Goal: Task Accomplishment & Management: Use online tool/utility

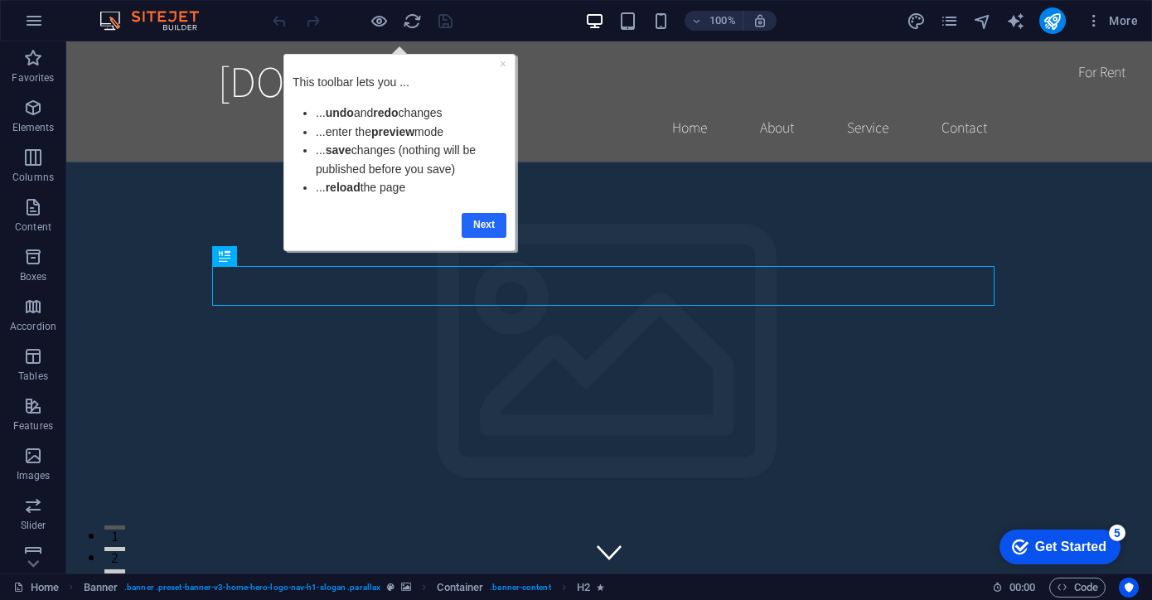
click at [476, 220] on link "Next" at bounding box center [483, 225] width 45 height 24
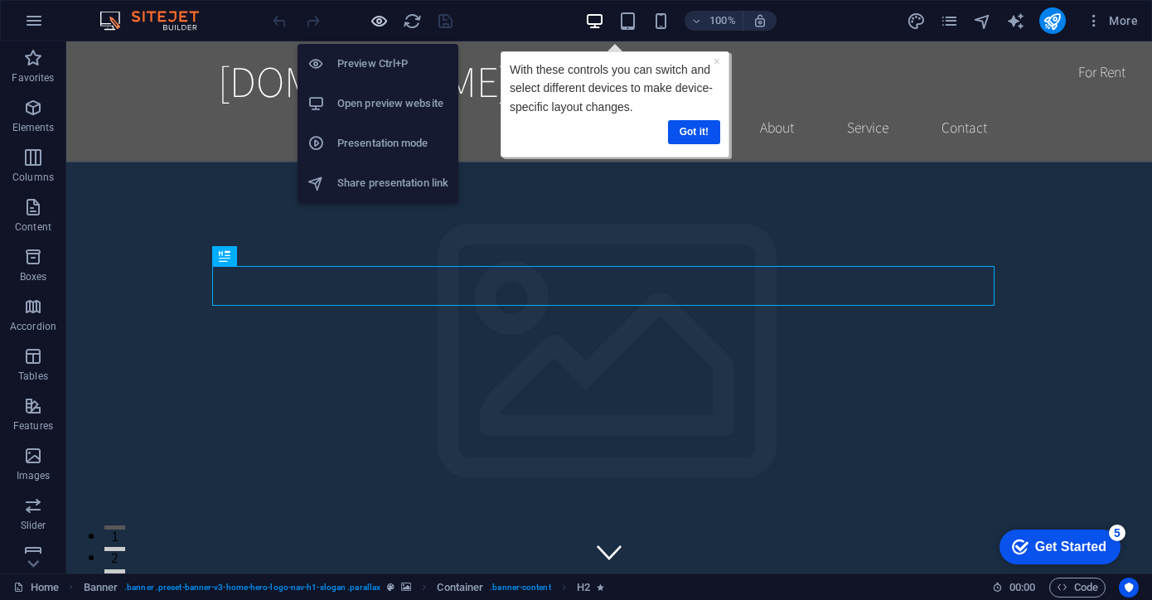
click at [384, 23] on icon "button" at bounding box center [378, 21] width 19 height 19
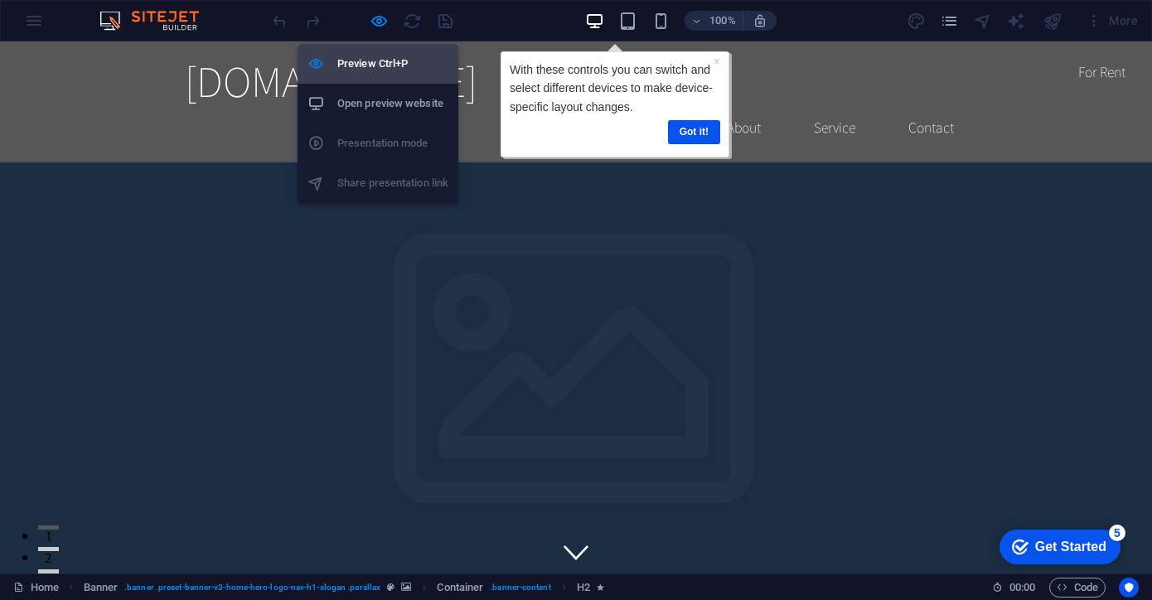
click at [371, 69] on h6 "Preview Ctrl+P" at bounding box center [392, 64] width 111 height 20
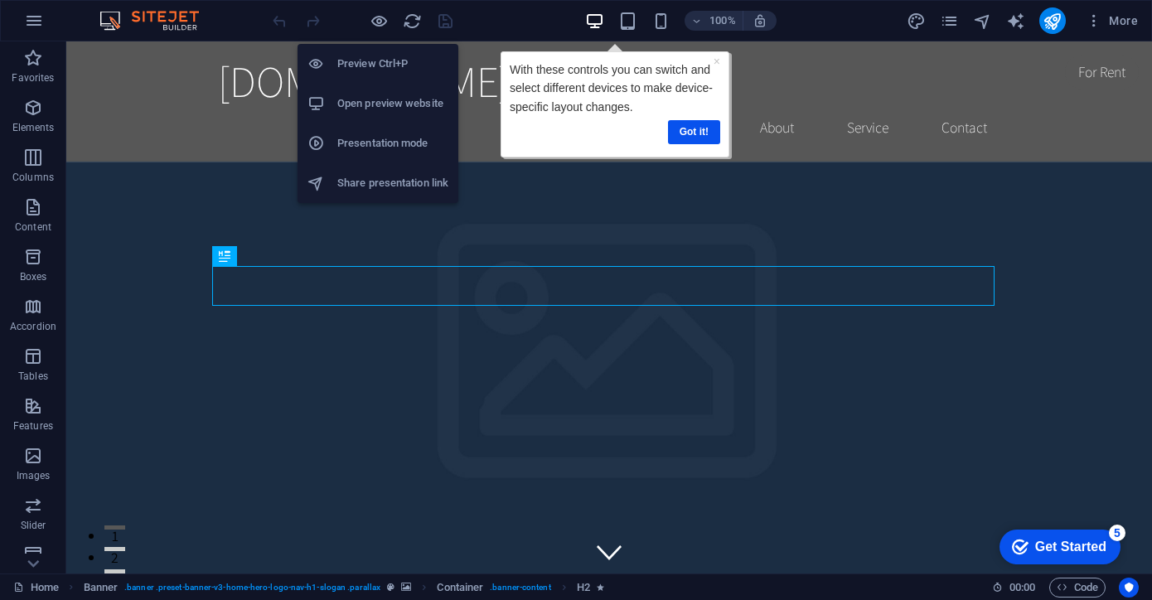
click at [379, 99] on h6 "Open preview website" at bounding box center [392, 104] width 111 height 20
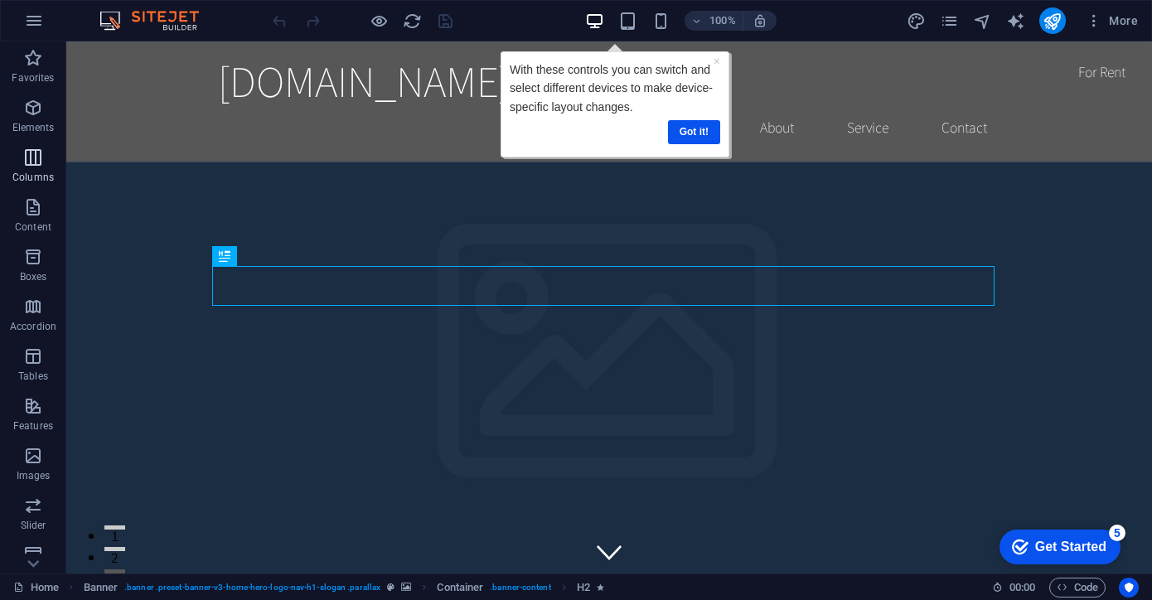
click at [31, 157] on icon "button" at bounding box center [33, 157] width 20 height 20
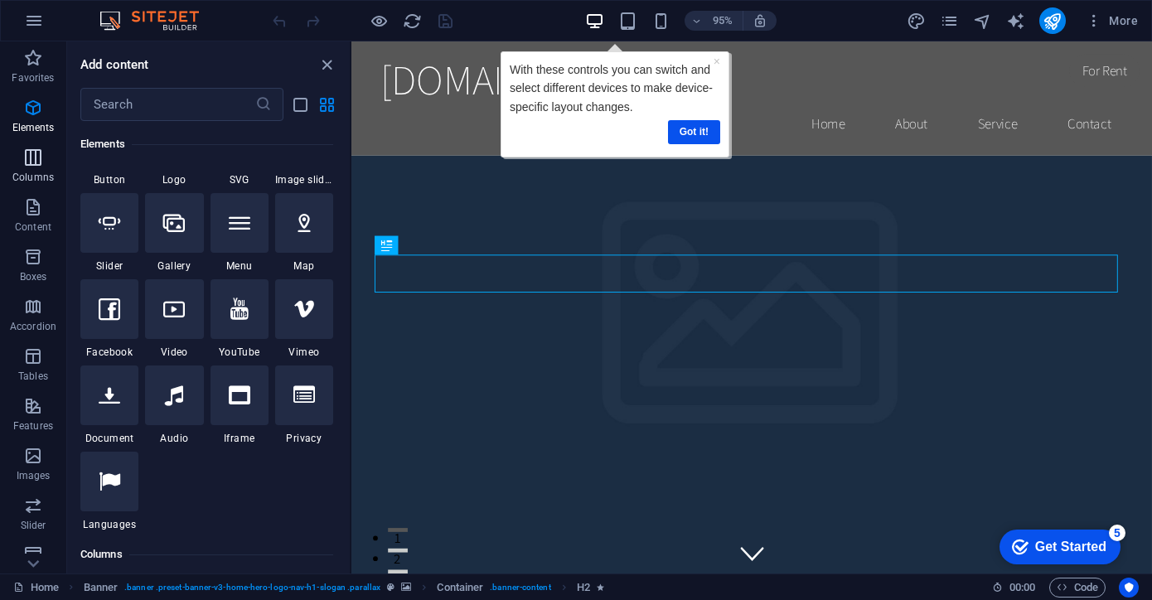
click at [31, 157] on icon "button" at bounding box center [33, 157] width 20 height 20
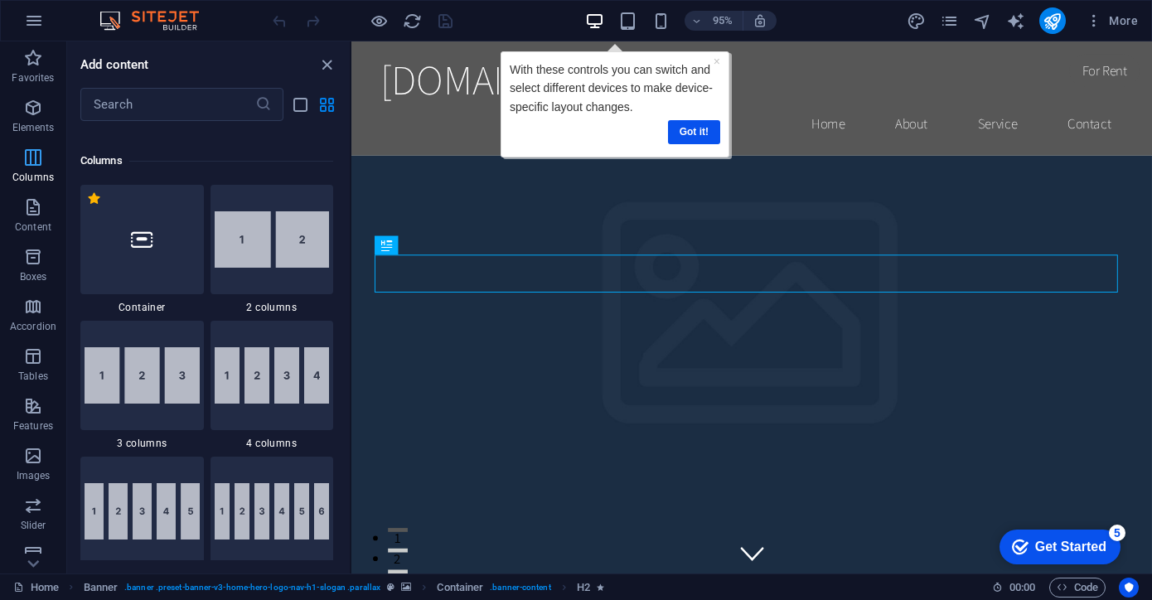
scroll to position [820, 0]
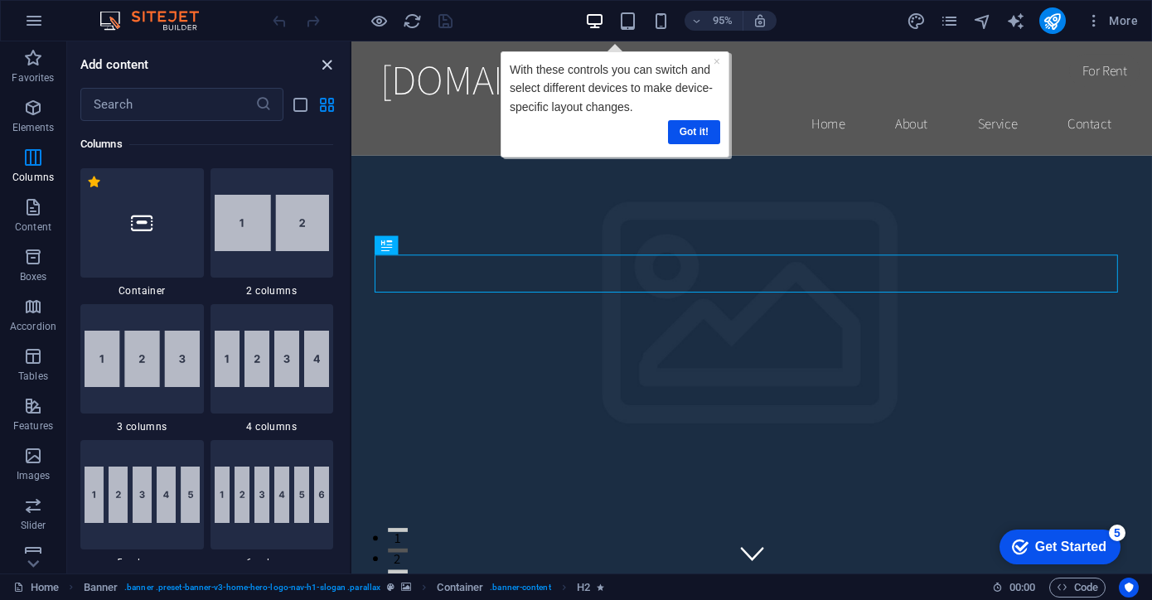
click at [326, 60] on icon "close panel" at bounding box center [326, 65] width 19 height 19
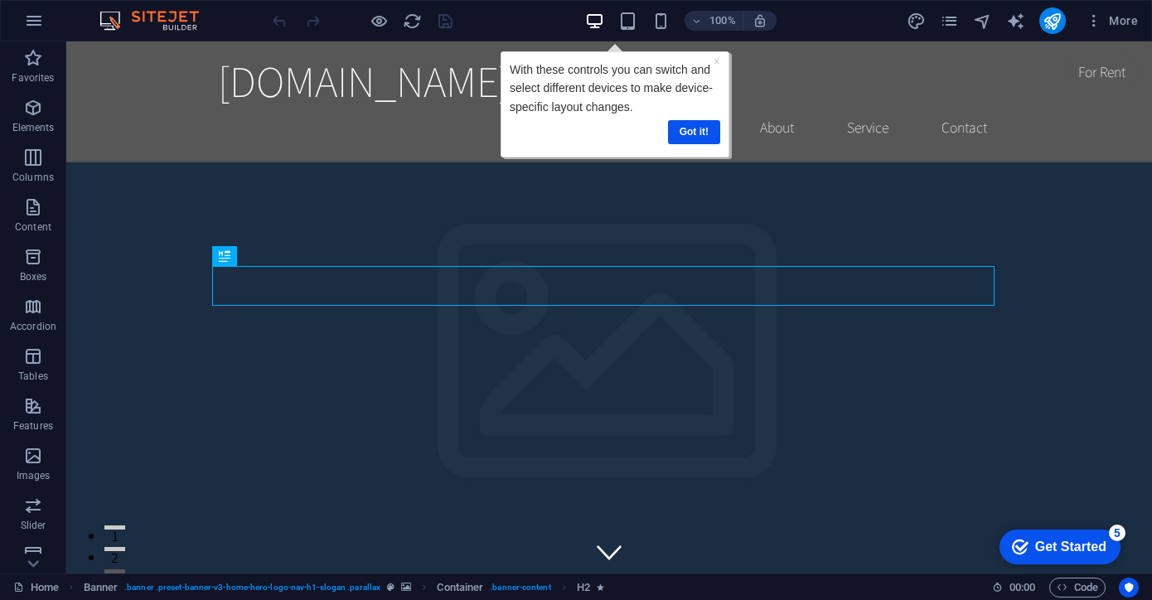
click at [182, 19] on img at bounding box center [157, 21] width 124 height 20
click at [40, 22] on icon "button" at bounding box center [34, 21] width 20 height 20
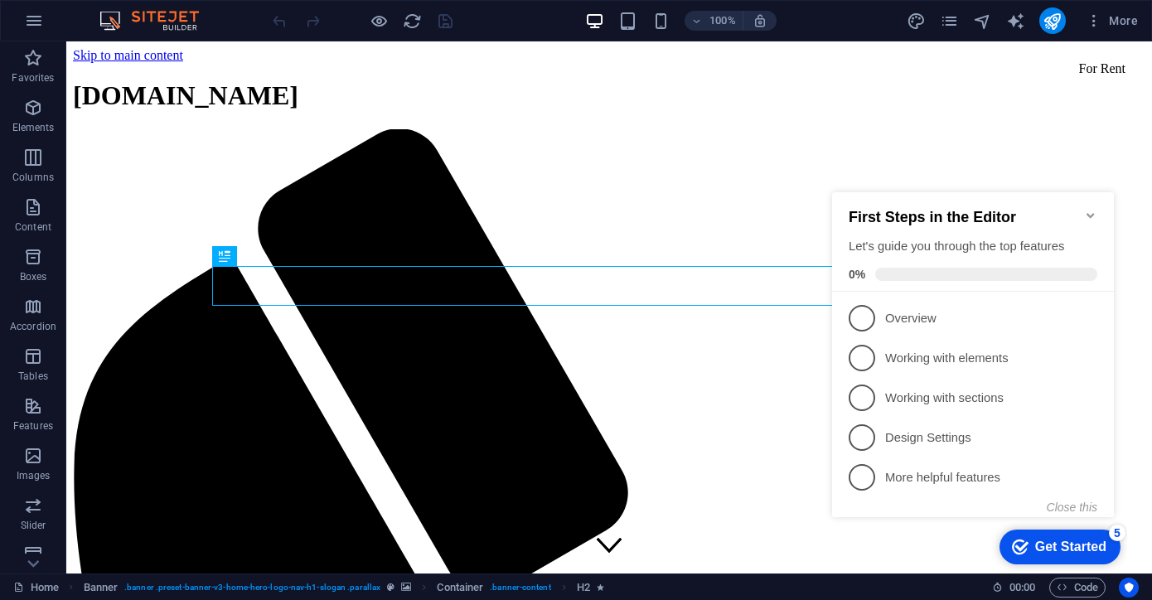
click at [1066, 547] on div "Get Started" at bounding box center [1070, 546] width 71 height 15
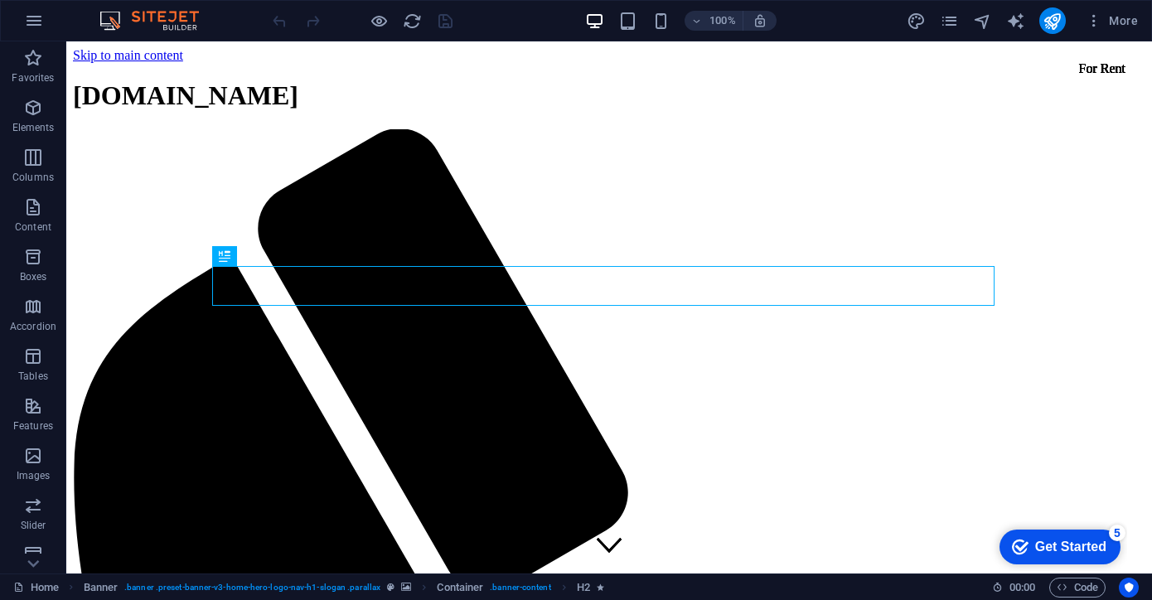
click at [1066, 546] on div "Get Started" at bounding box center [1070, 546] width 71 height 15
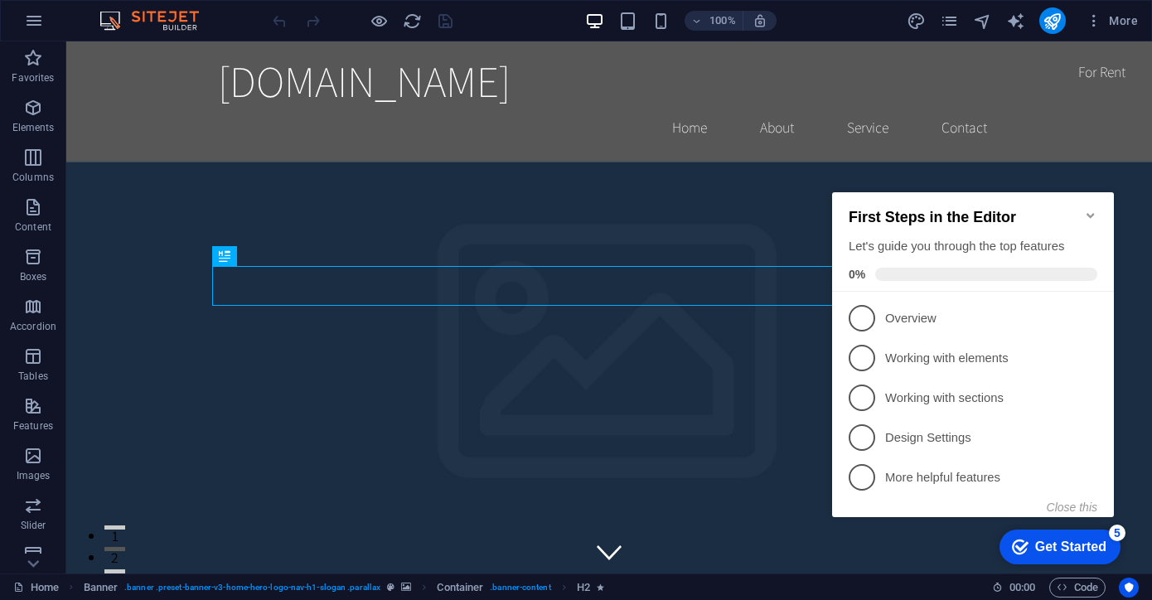
click at [1091, 209] on icon "Minimize checklist" at bounding box center [1090, 215] width 13 height 13
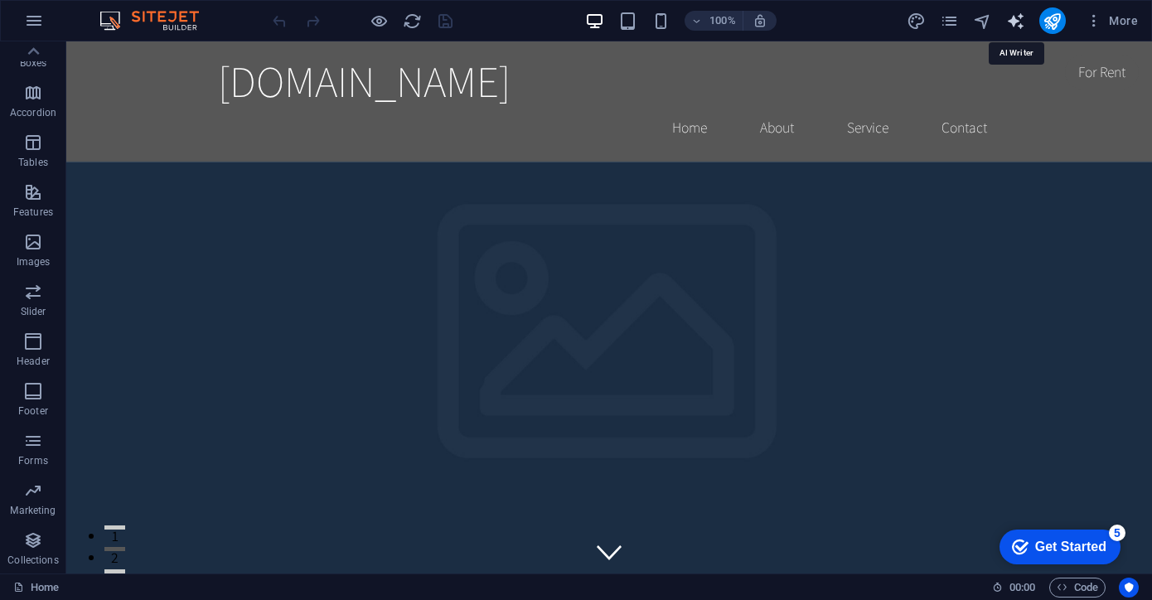
click at [1015, 19] on icon "text_generator" at bounding box center [1015, 21] width 19 height 19
select select "English"
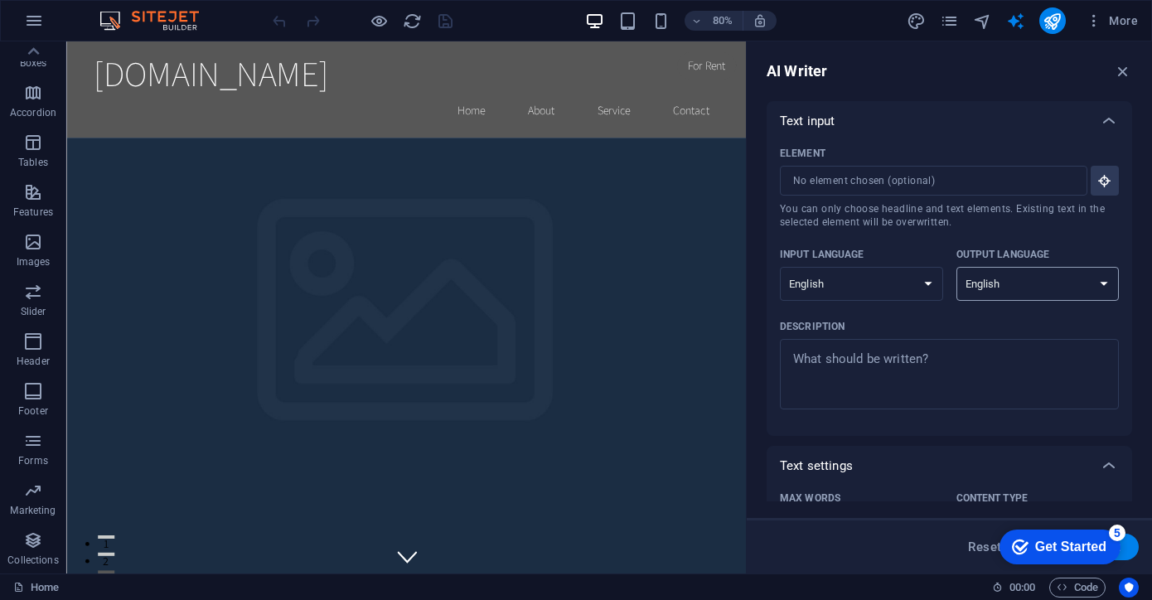
click at [1013, 286] on select "Albanian Arabic Armenian Awadhi Azerbaijani Bashkir Basque Belarusian Bengali B…" at bounding box center [1037, 284] width 163 height 34
click at [900, 57] on div "AI Writer Text input Element ​ You can only choose headline and text elements. …" at bounding box center [948, 307] width 405 height 532
click at [871, 175] on input "Element ​ You can only choose headline and text elements. Existing text in the …" at bounding box center [928, 181] width 296 height 30
click at [1099, 180] on icon "button" at bounding box center [1104, 180] width 15 height 15
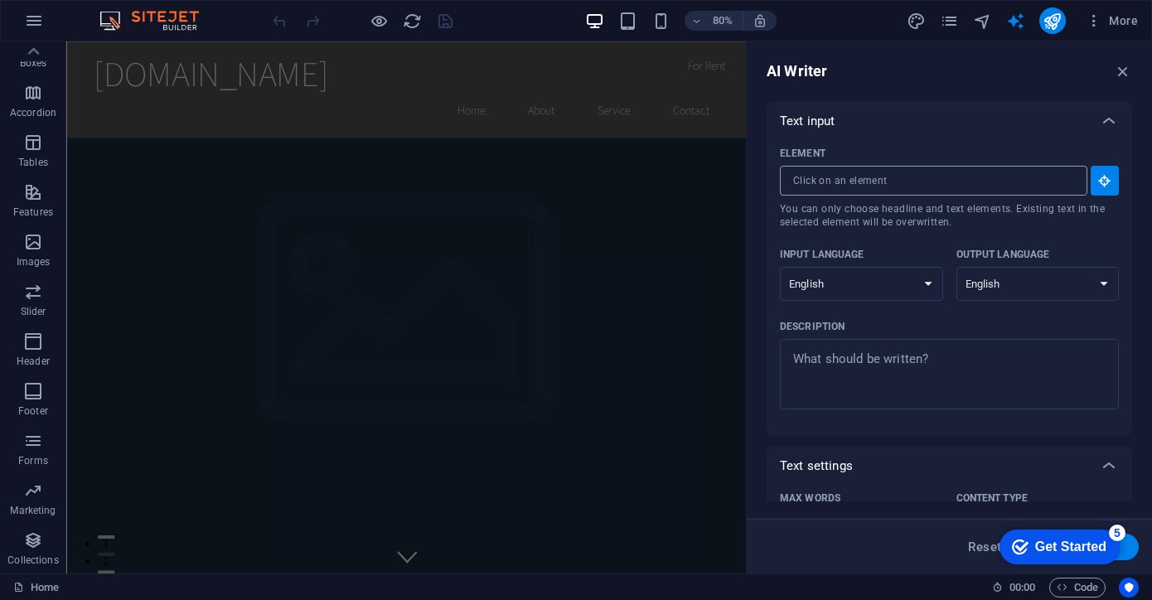
click at [944, 178] on input "Element ​ You can only choose headline and text elements. Existing text in the …" at bounding box center [928, 181] width 296 height 30
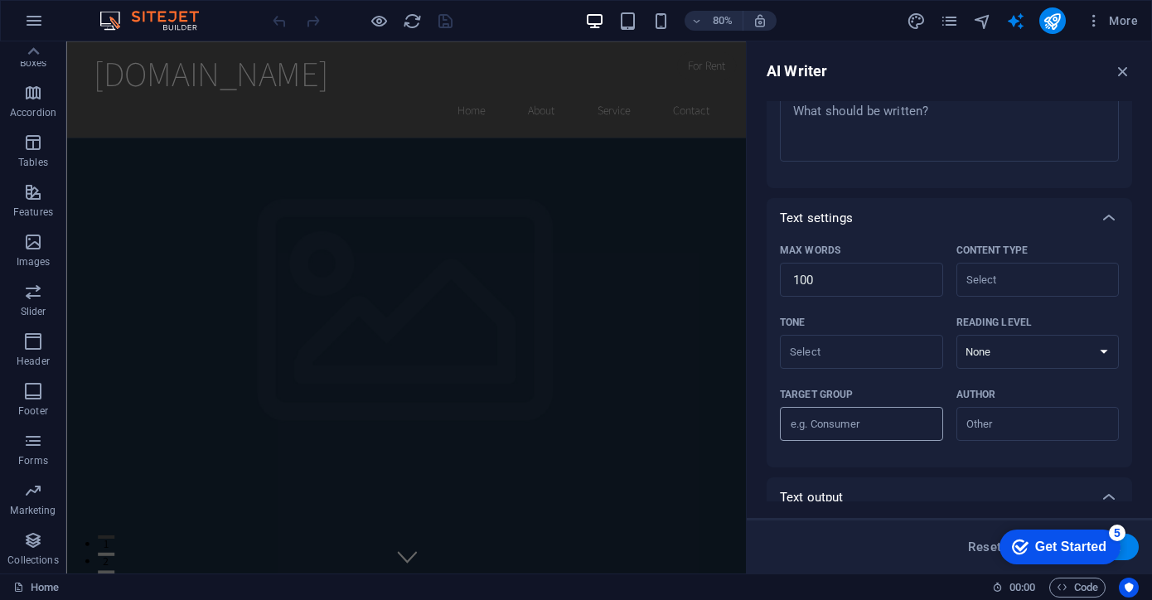
scroll to position [358, 0]
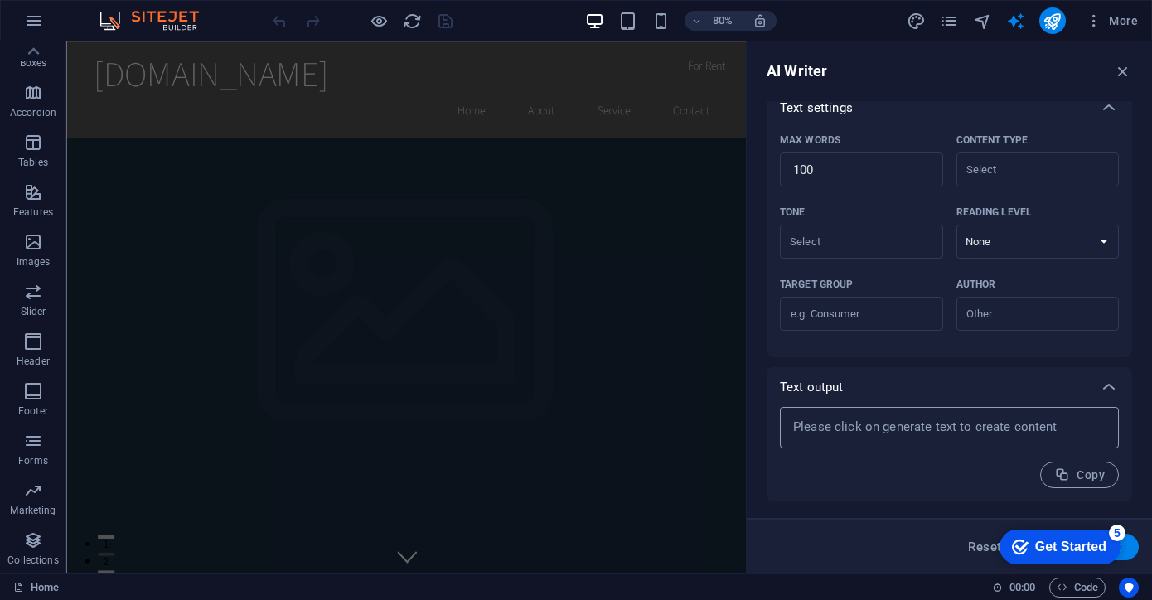
click at [996, 421] on textarea at bounding box center [949, 427] width 322 height 25
type textarea "x"
drag, startPoint x: 1075, startPoint y: 538, endPoint x: 1082, endPoint y: 476, distance: 62.5
click html "checkmark Get Started 5 First Steps in the Editor Let's guide you through the t…"
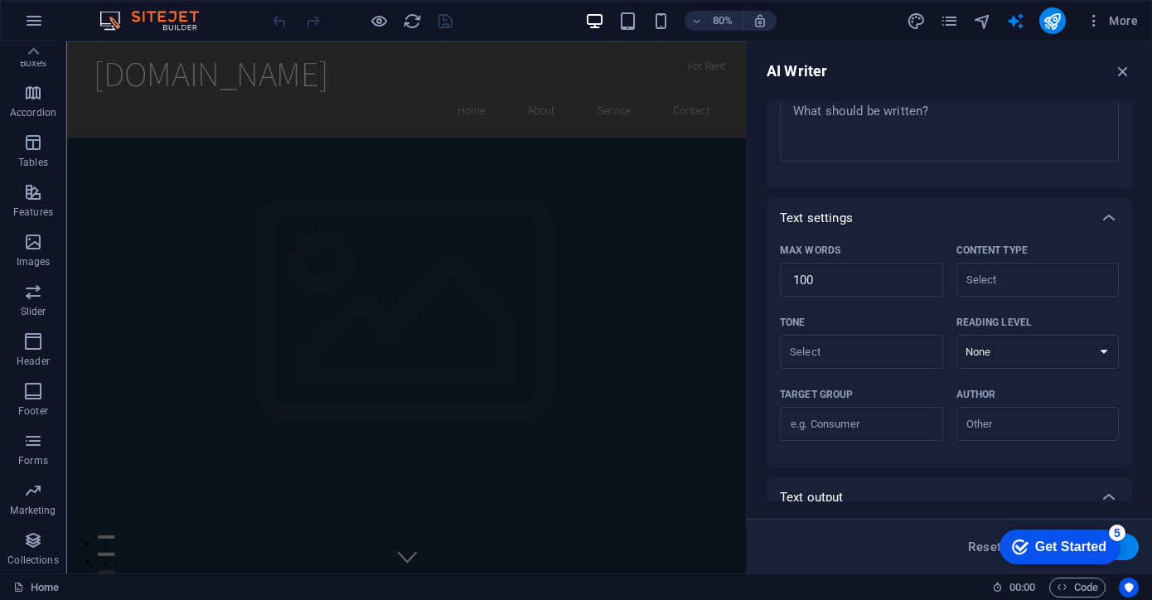
click at [1113, 529] on div "5" at bounding box center [1116, 532] width 17 height 17
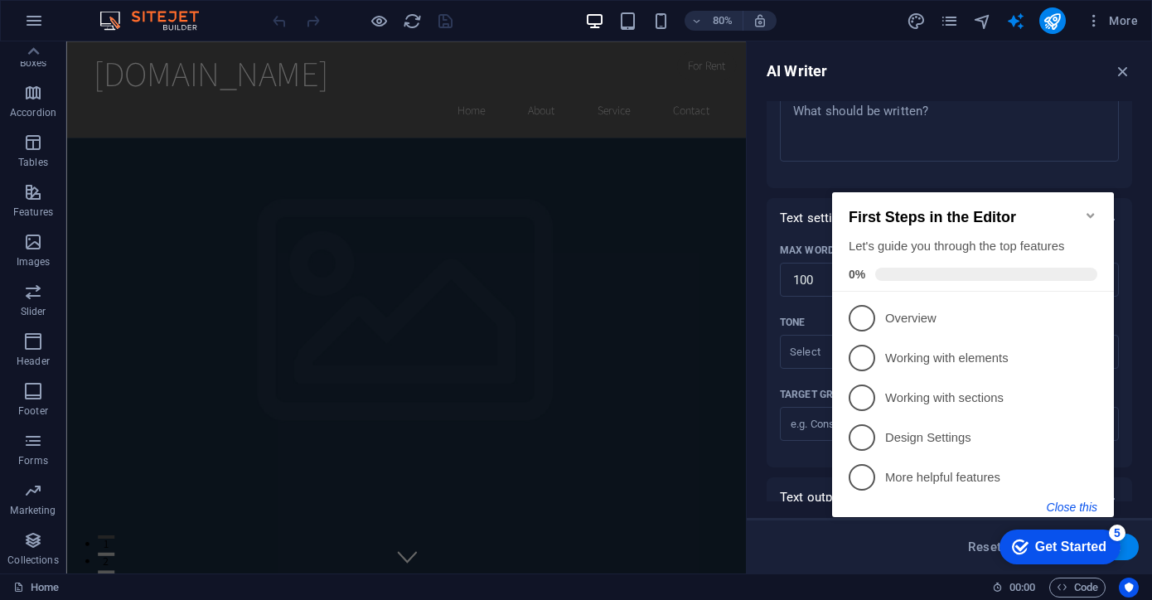
click at [1088, 506] on button "Close this" at bounding box center [1071, 506] width 51 height 13
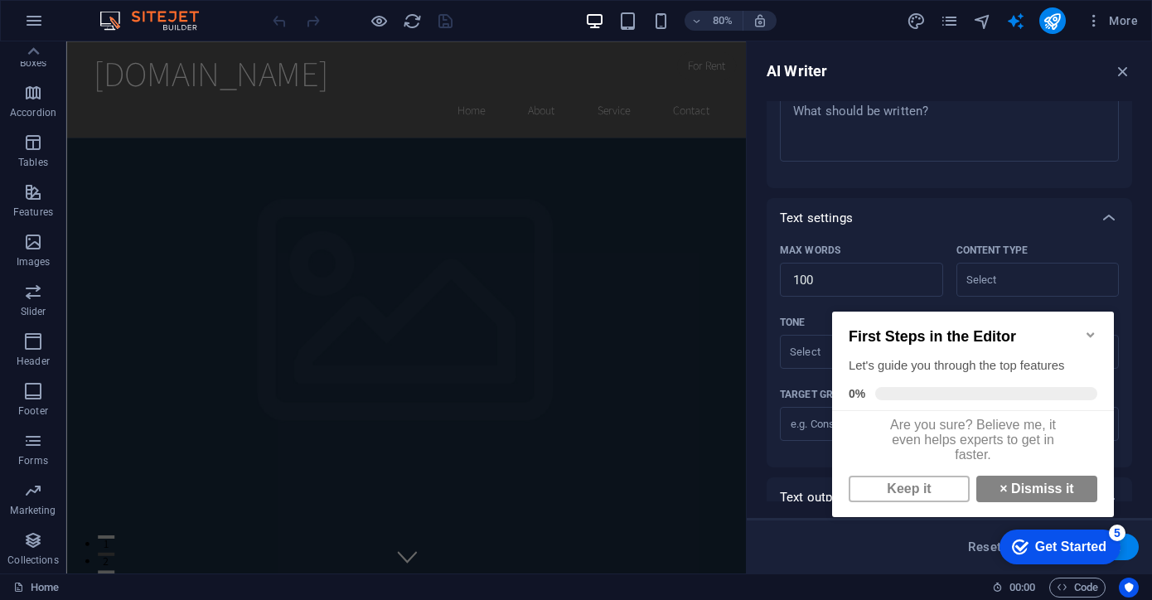
click at [1094, 331] on icon "Minimize checklist" at bounding box center [1090, 334] width 13 height 13
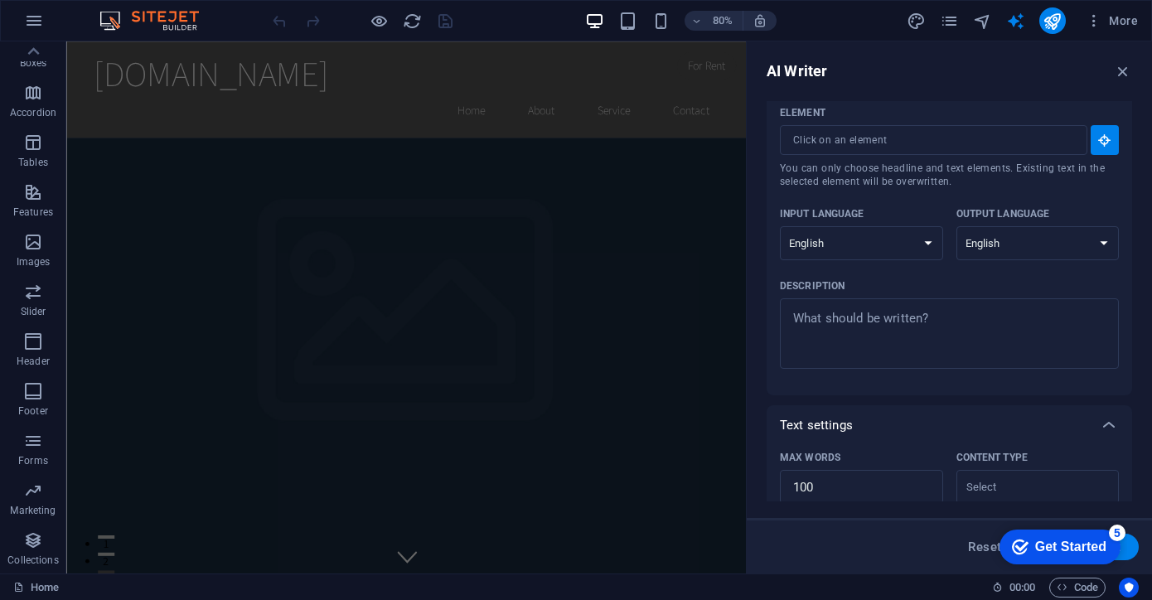
scroll to position [27, 0]
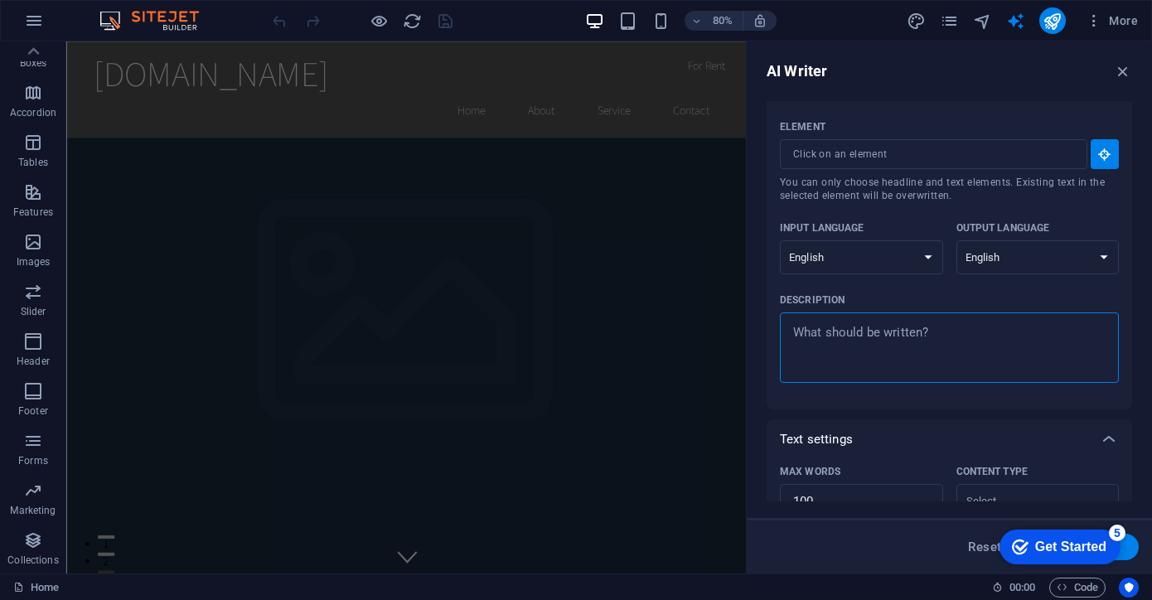
click at [833, 332] on textarea "Description x ​" at bounding box center [949, 348] width 322 height 54
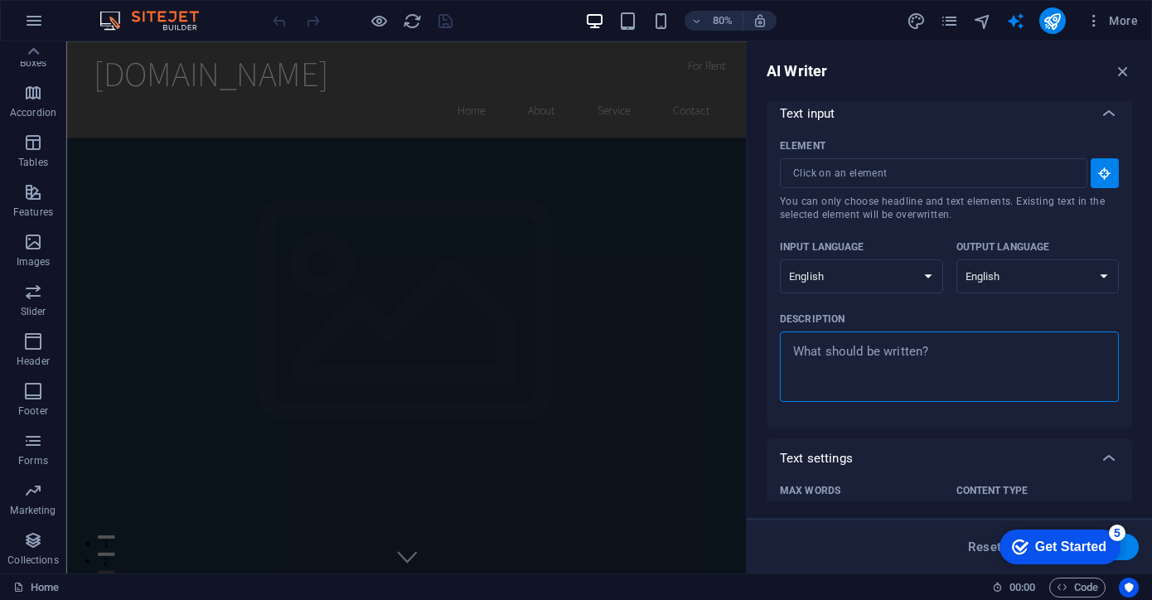
scroll to position [0, 0]
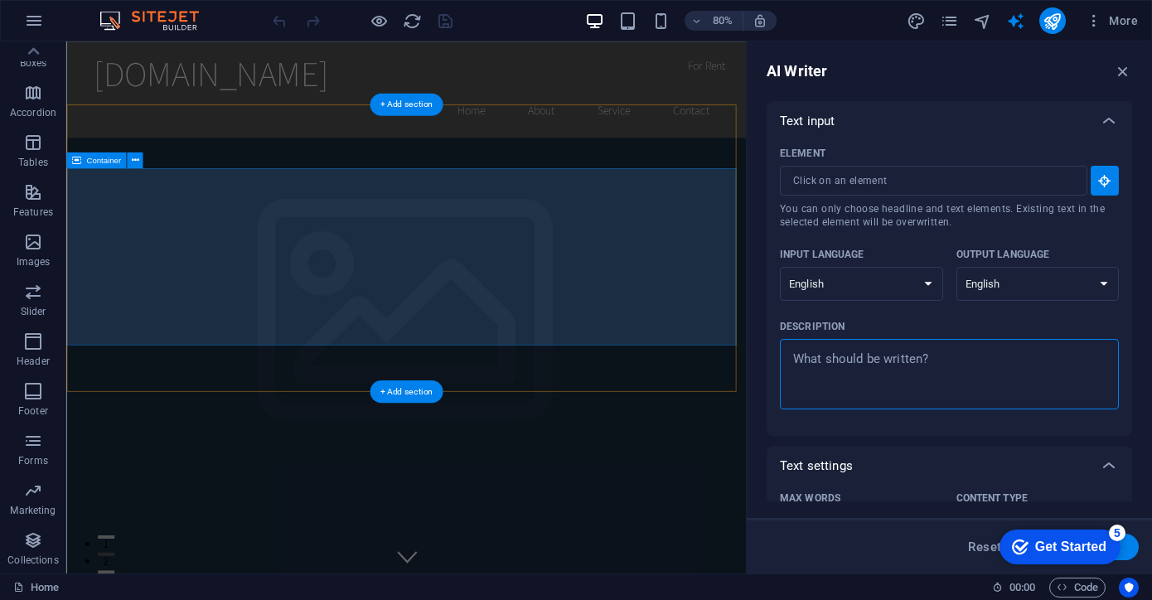
type textarea "x"
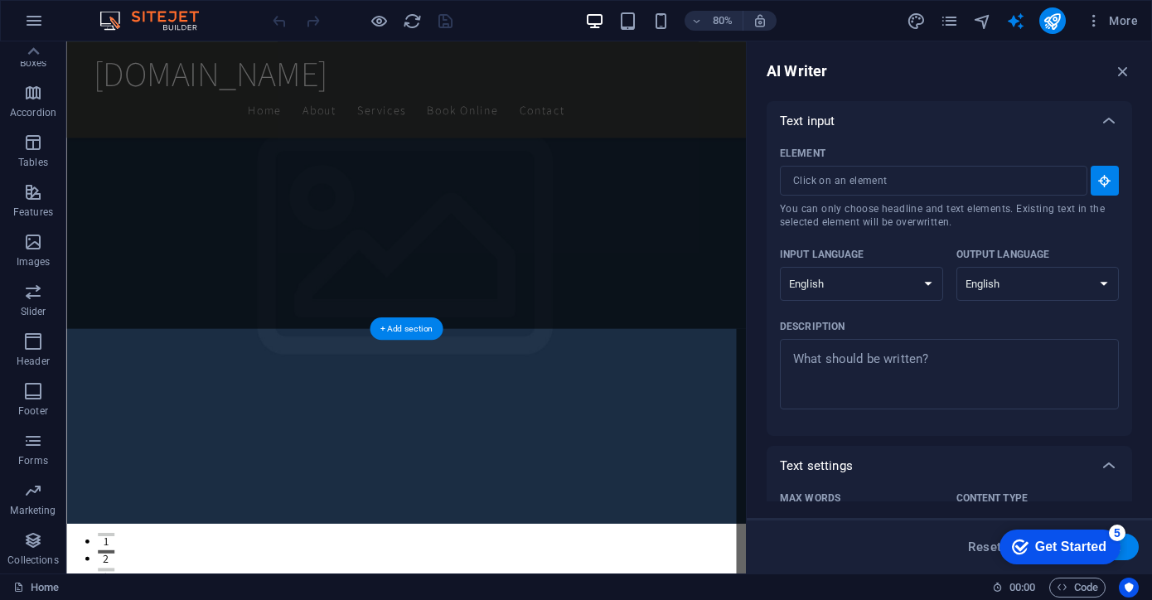
scroll to position [331, 0]
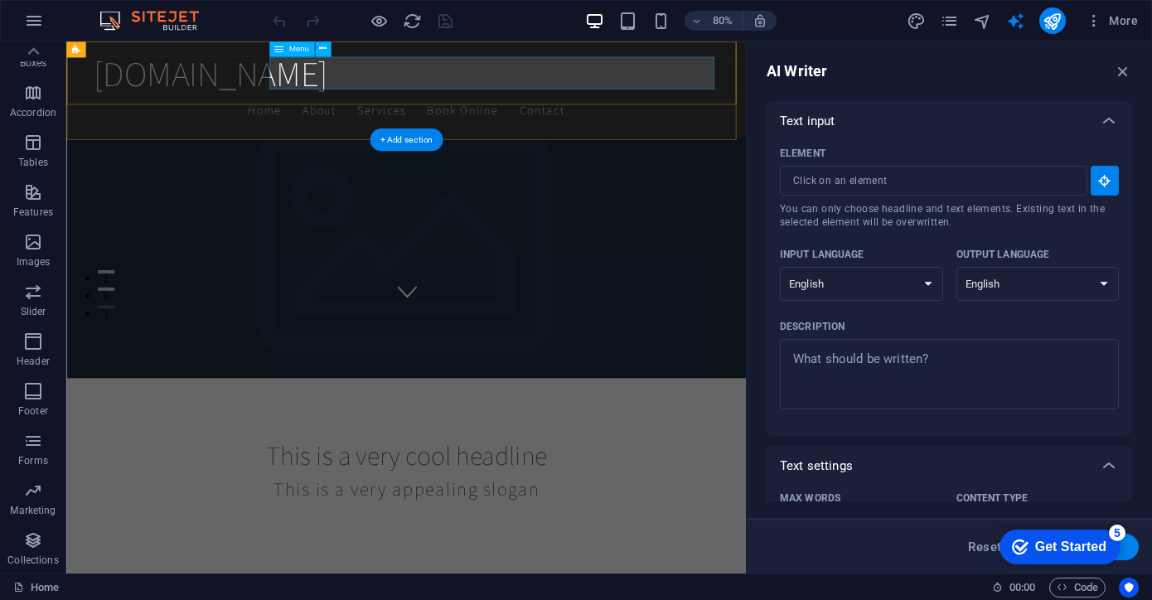
click at [423, 107] on nav "Home About Services Book Online Contact" at bounding box center [491, 127] width 782 height 41
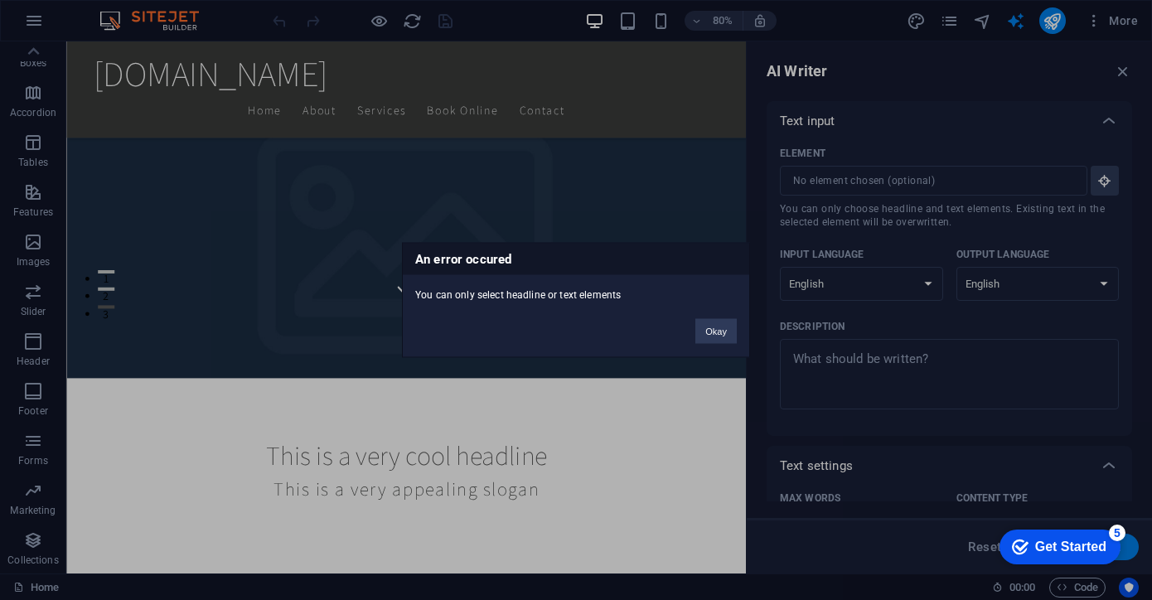
click at [399, 74] on div "An error occured You can only select headline or text elements Okay" at bounding box center [576, 300] width 1152 height 600
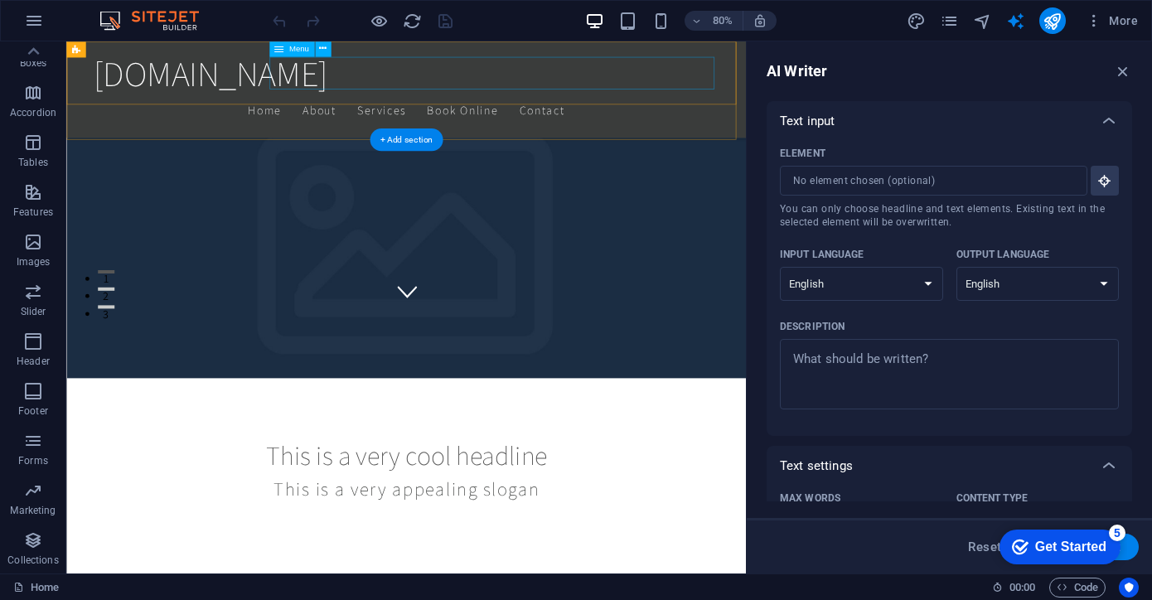
click at [587, 107] on nav "Home About Services Book Online Contact" at bounding box center [491, 127] width 782 height 41
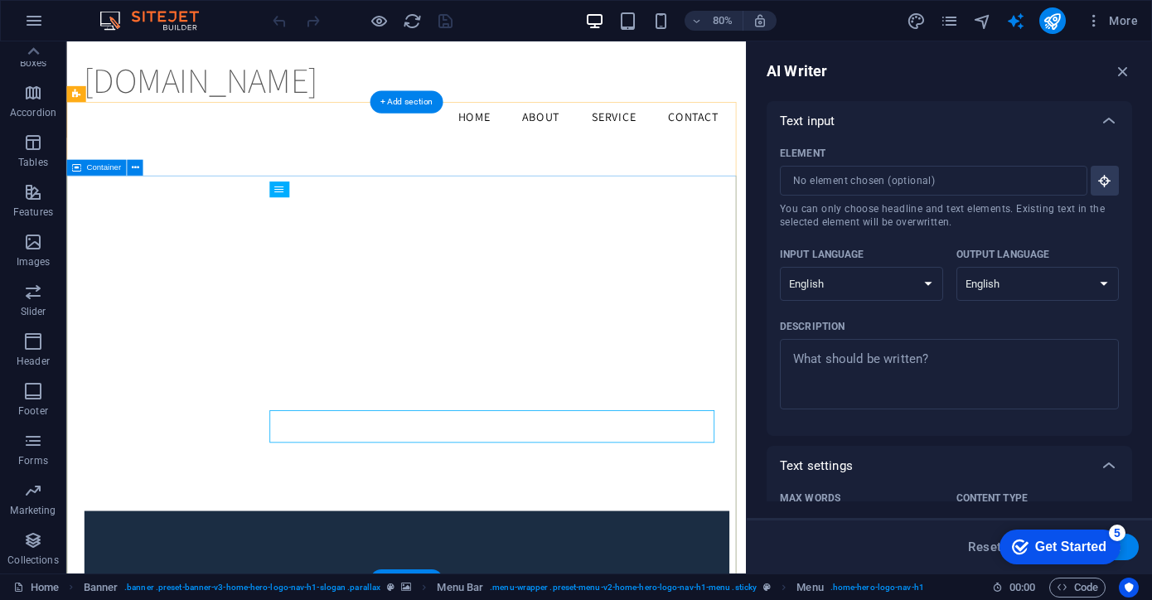
scroll to position [2115, 0]
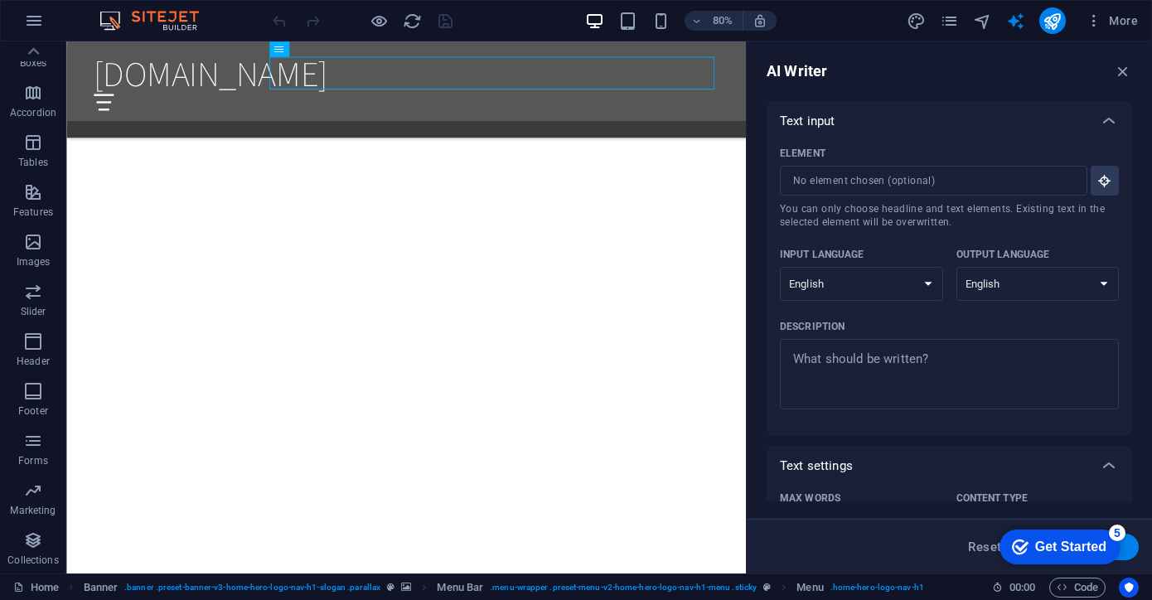
click at [154, 14] on img at bounding box center [157, 21] width 124 height 20
click at [1103, 17] on span "More" at bounding box center [1111, 20] width 52 height 17
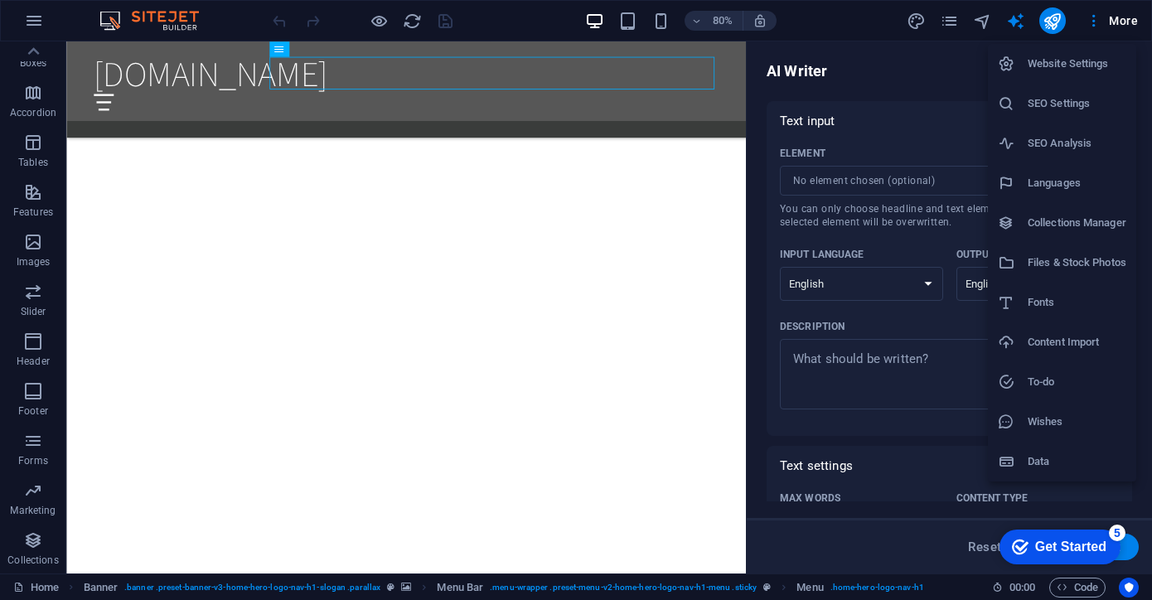
click at [1089, 22] on div at bounding box center [576, 300] width 1152 height 600
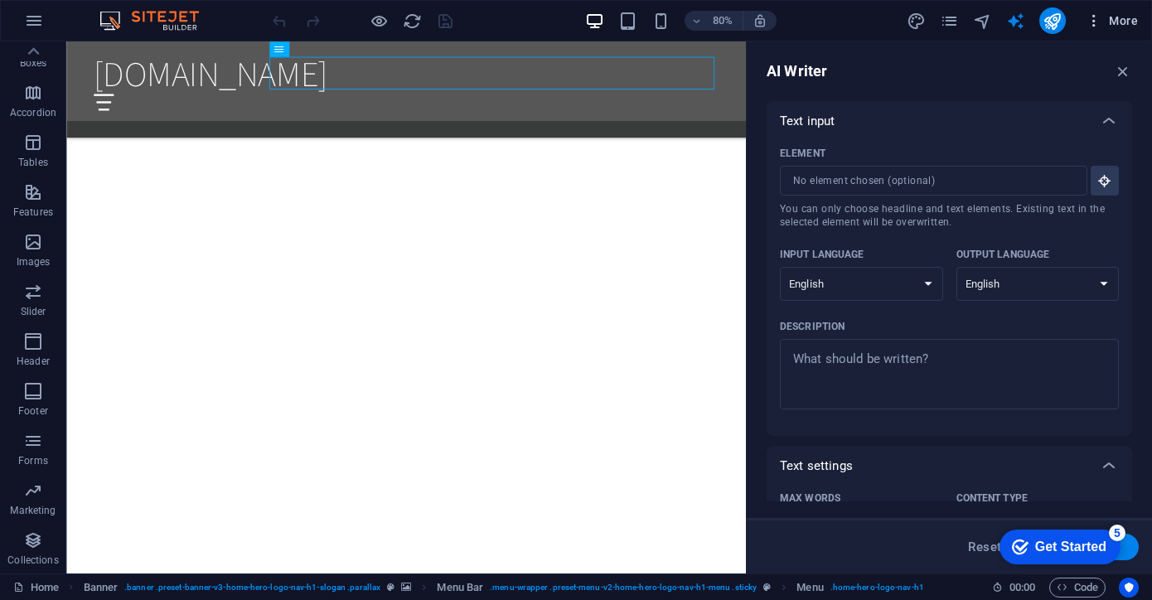
click at [1124, 18] on span "More" at bounding box center [1111, 20] width 52 height 17
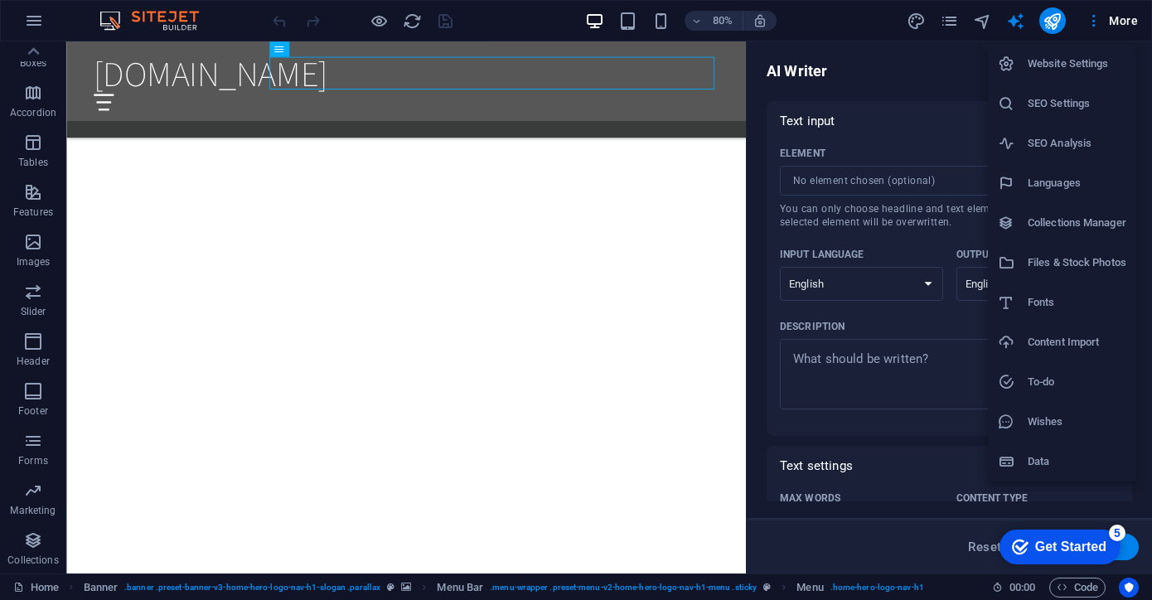
click at [954, 17] on div at bounding box center [576, 300] width 1152 height 600
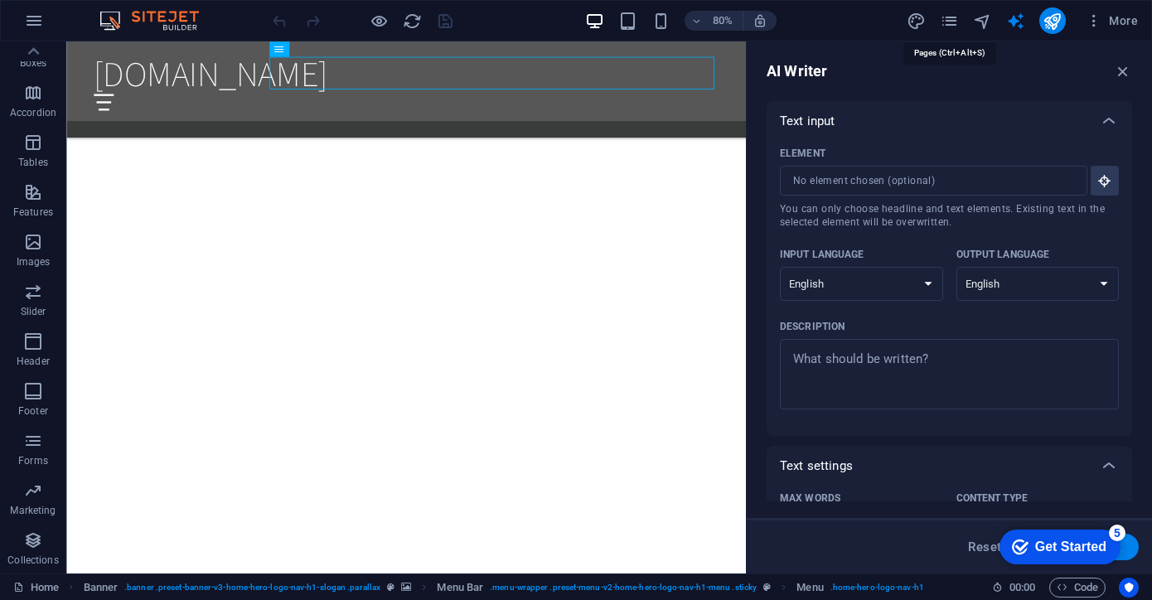
click at [954, 17] on icon "pages" at bounding box center [948, 21] width 19 height 19
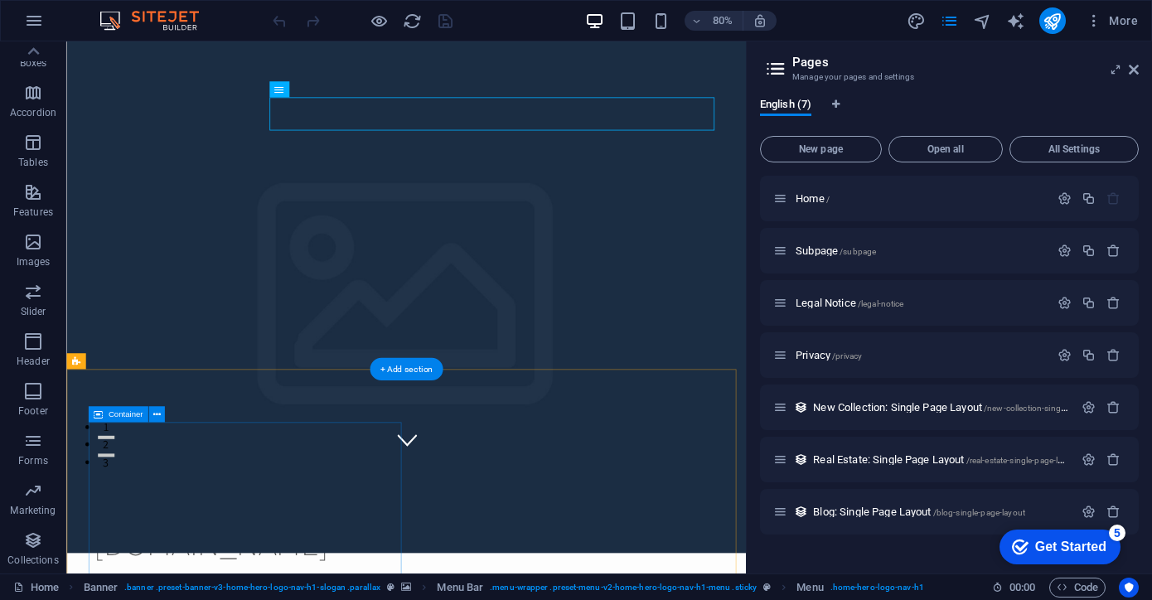
scroll to position [0, 0]
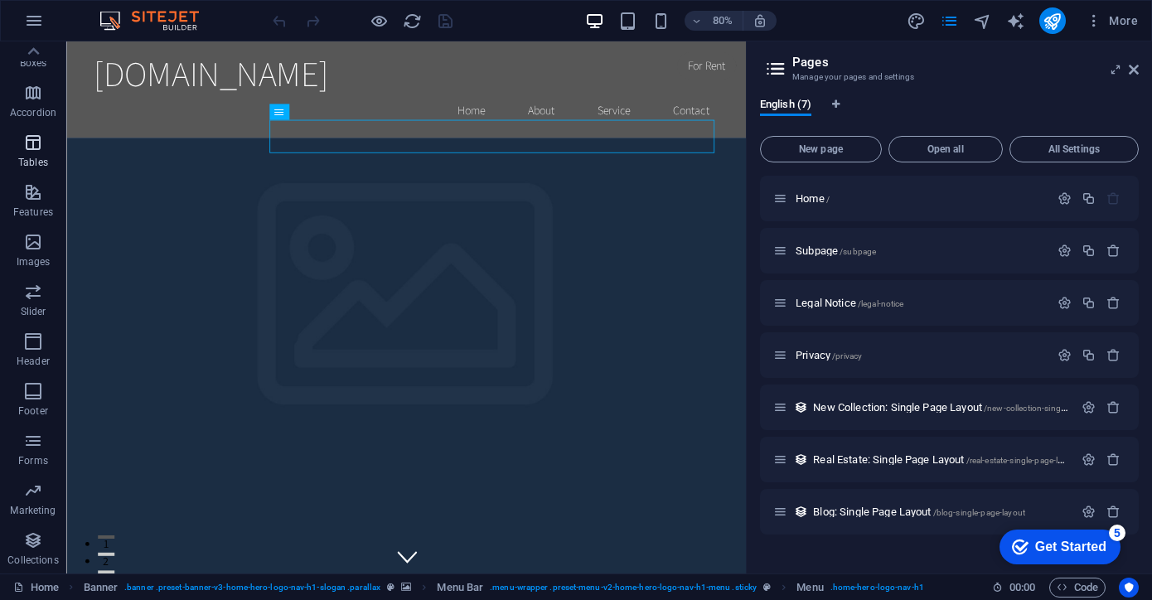
click at [40, 142] on icon "button" at bounding box center [33, 143] width 20 height 20
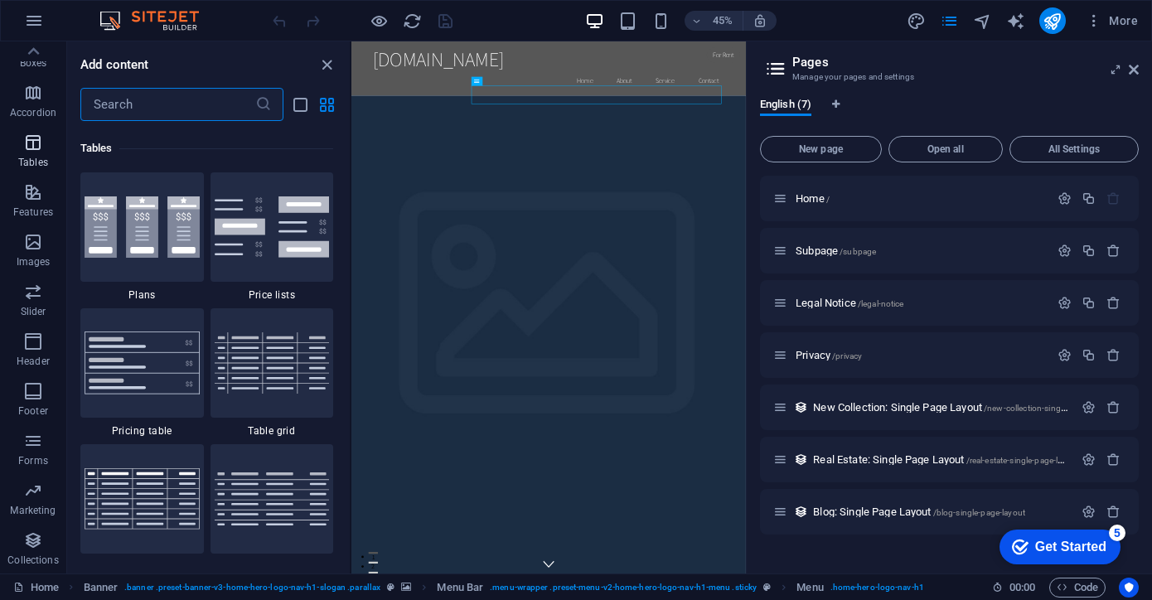
scroll to position [5738, 0]
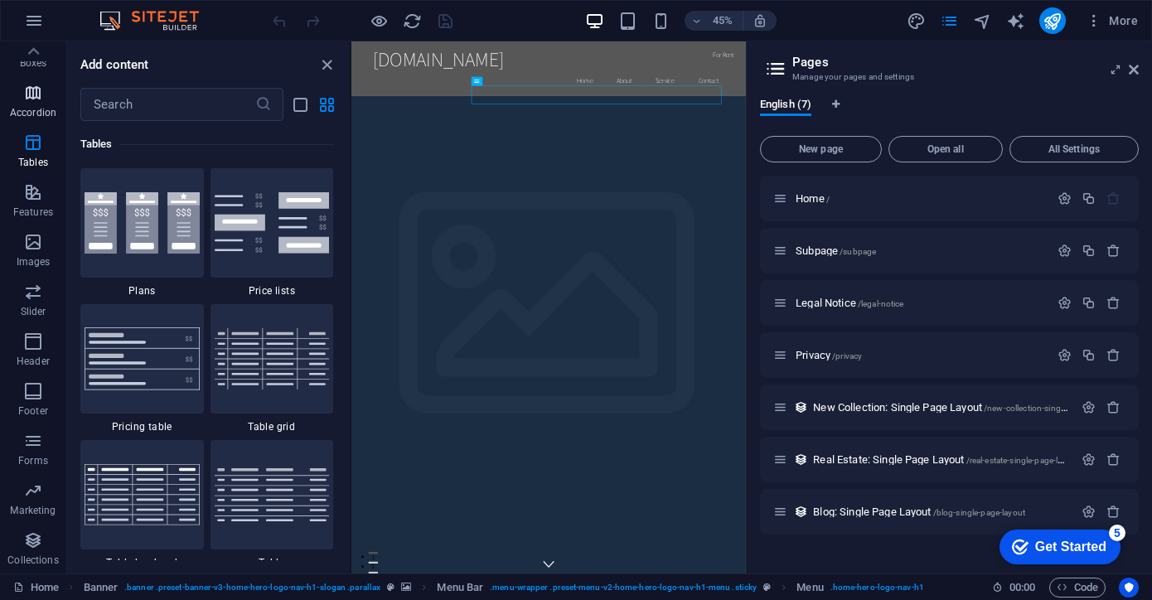
click at [36, 94] on icon "button" at bounding box center [33, 93] width 20 height 20
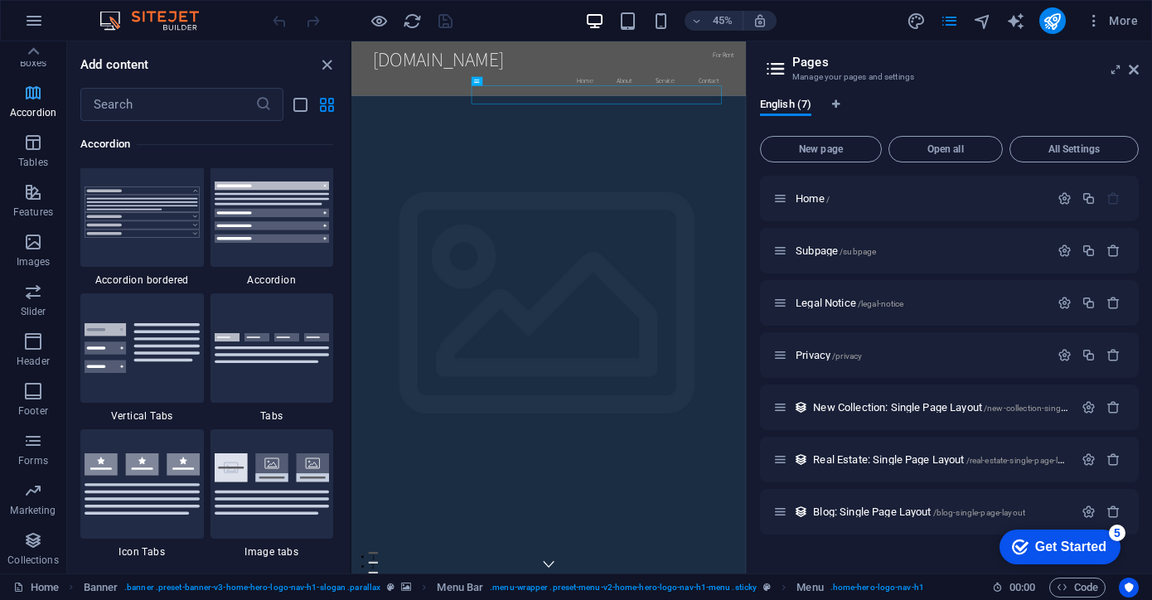
scroll to position [5289, 0]
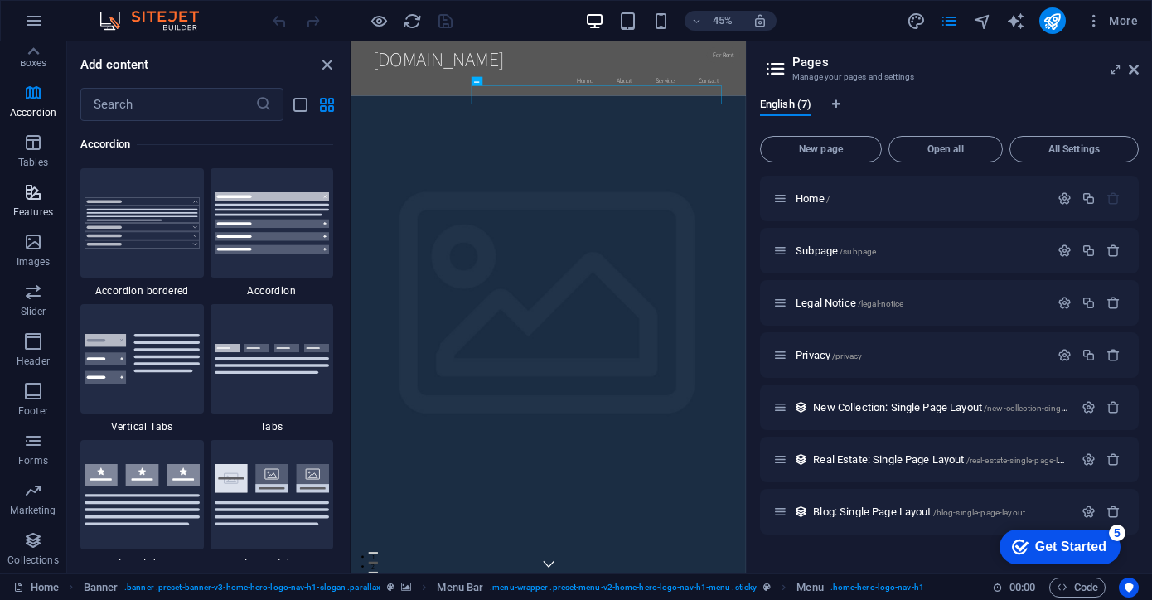
click at [23, 187] on icon "button" at bounding box center [33, 192] width 20 height 20
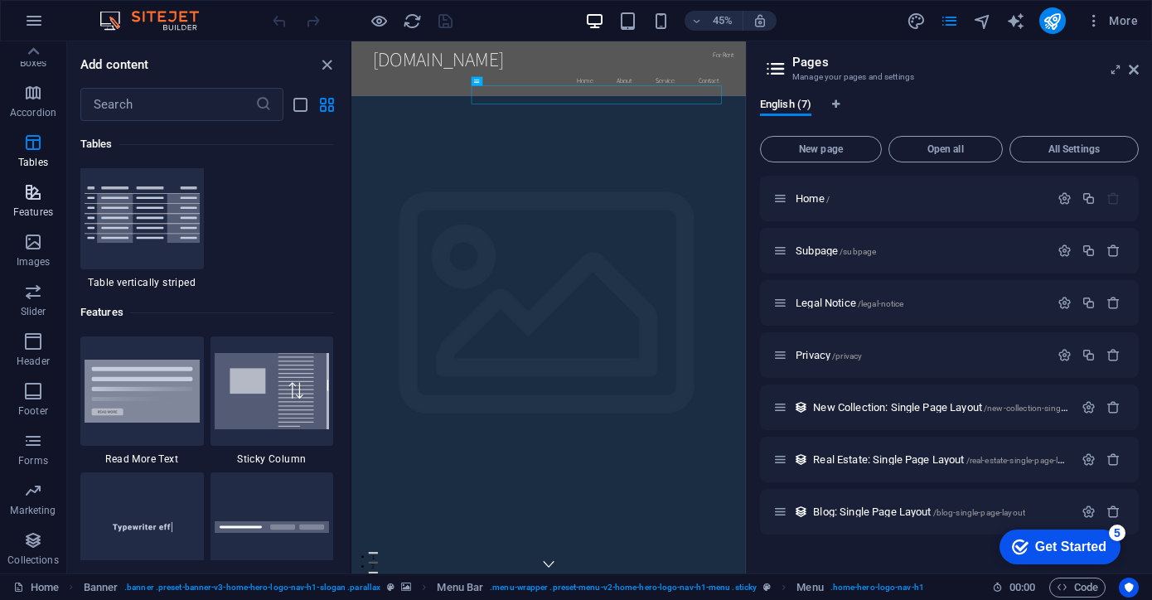
scroll to position [6458, 0]
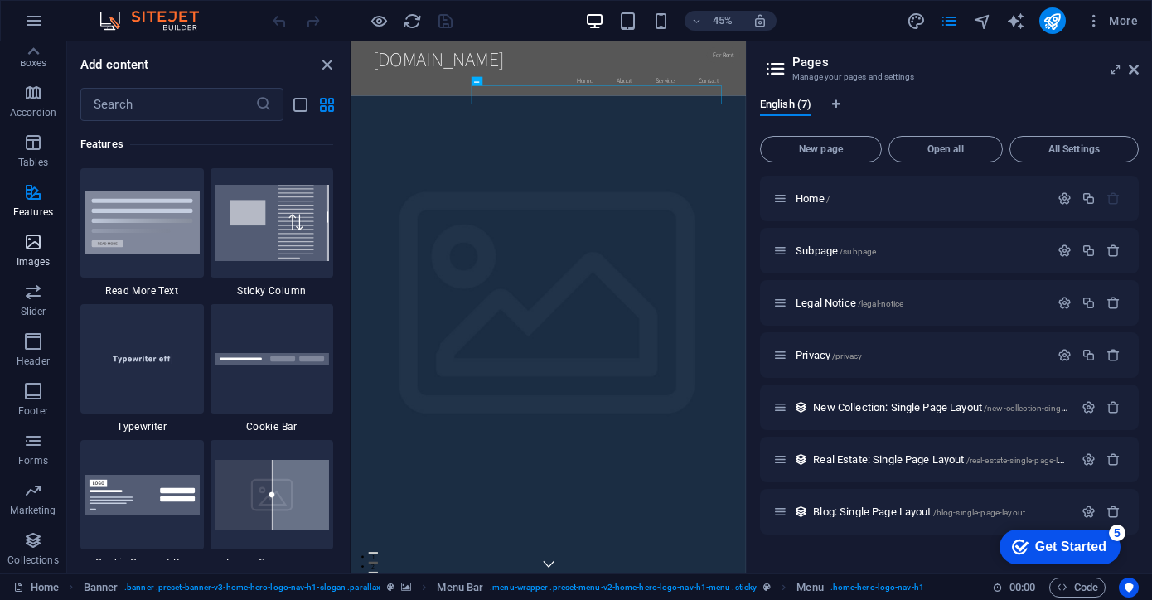
click at [28, 244] on icon "button" at bounding box center [33, 242] width 20 height 20
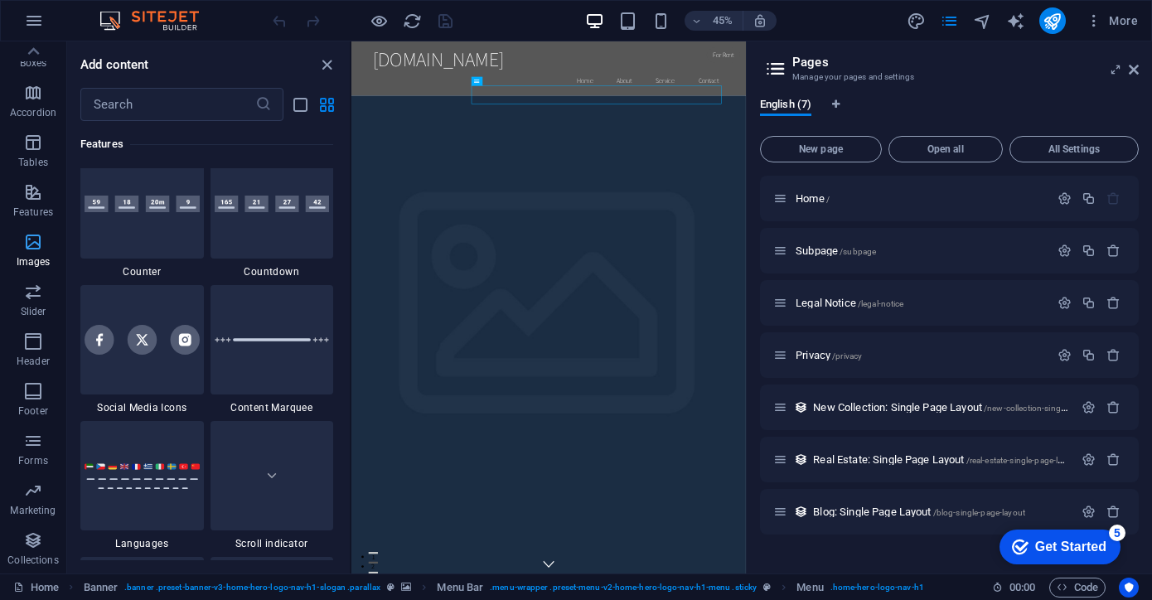
scroll to position [8400, 0]
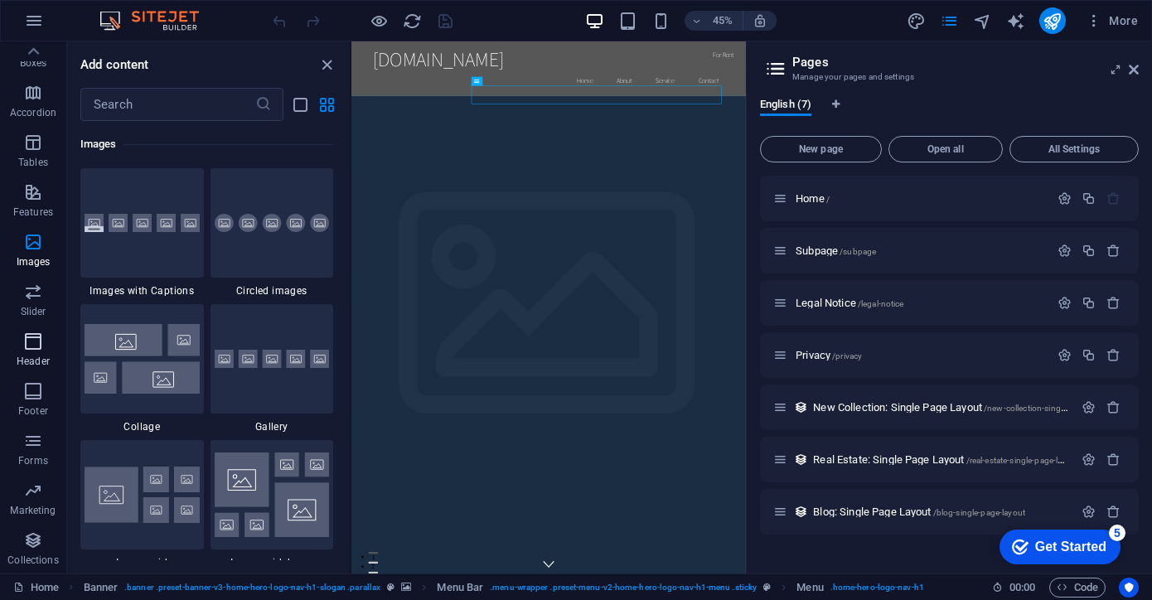
click at [22, 338] on span "Header" at bounding box center [33, 351] width 66 height 40
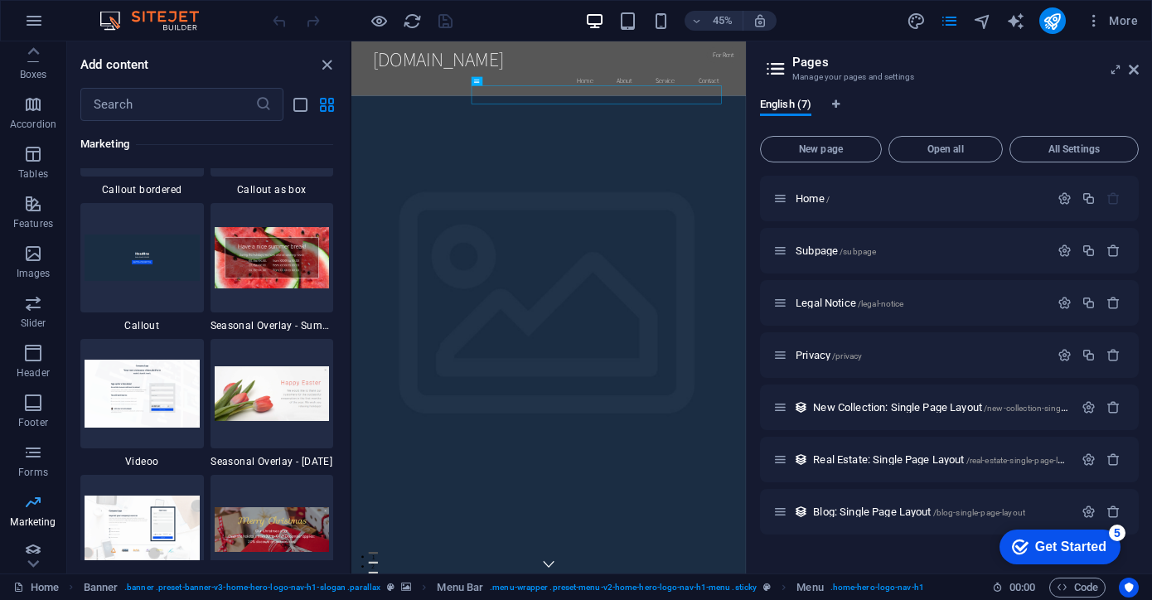
scroll to position [214, 0]
click at [31, 503] on span "Marketing" at bounding box center [33, 500] width 66 height 40
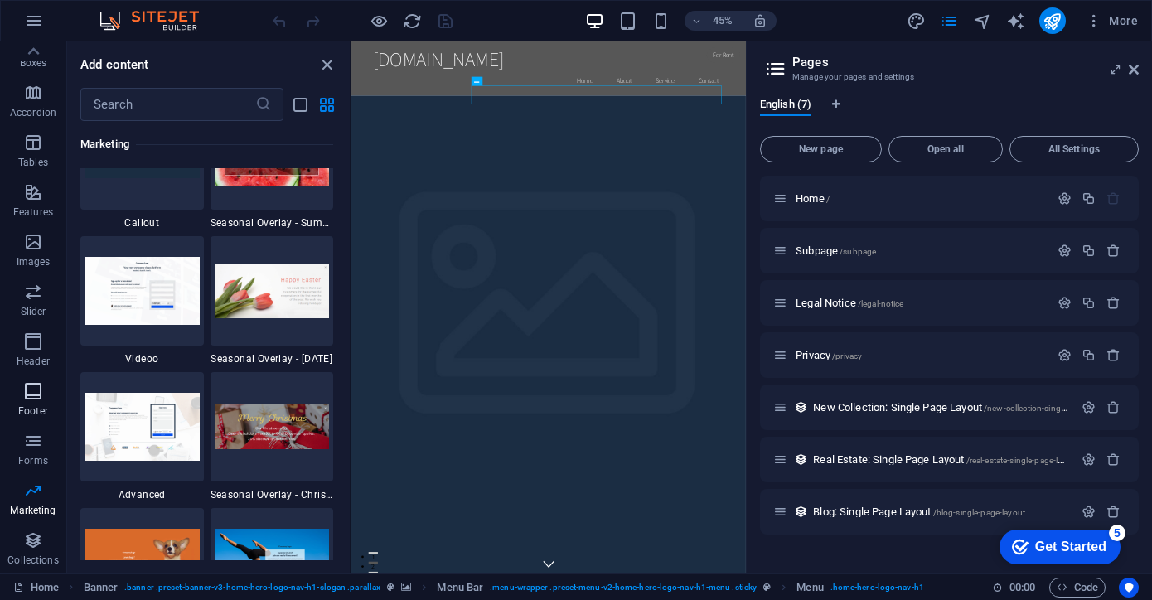
scroll to position [13841, 0]
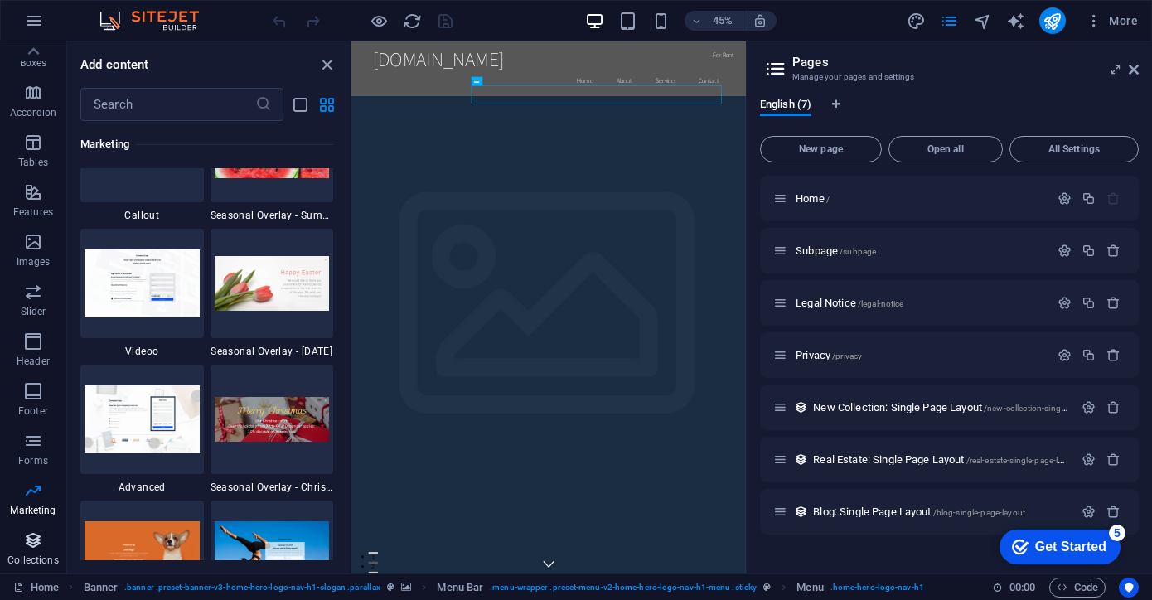
click at [26, 543] on icon "button" at bounding box center [33, 540] width 20 height 20
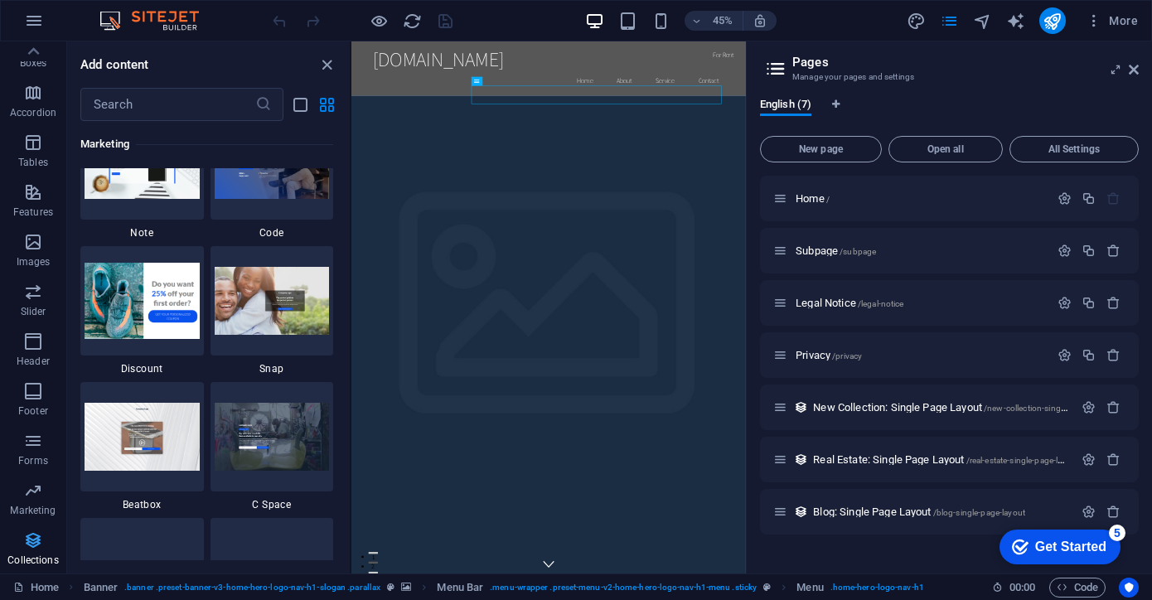
scroll to position [15165, 0]
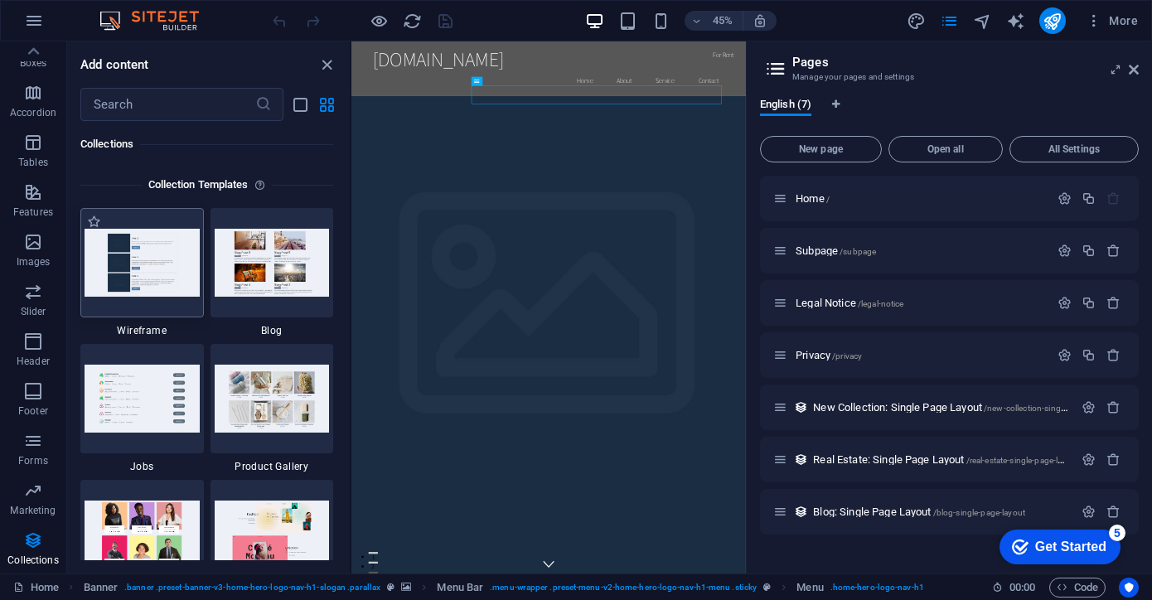
click at [118, 259] on img at bounding box center [141, 262] width 115 height 67
click at [250, 253] on img at bounding box center [272, 262] width 115 height 67
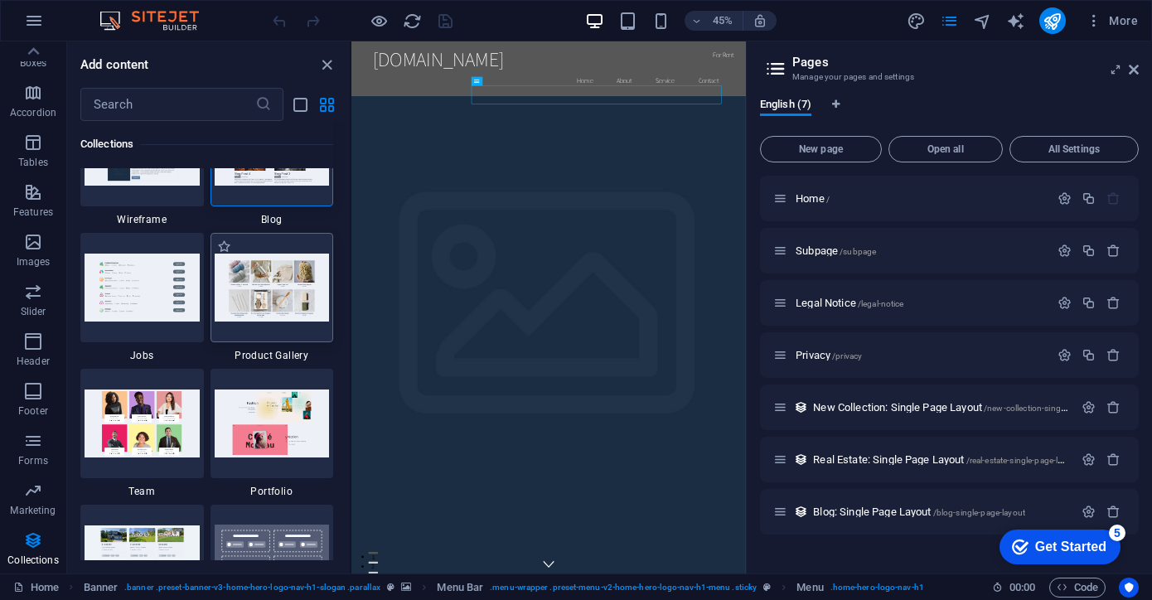
click at [276, 288] on img at bounding box center [272, 286] width 115 height 67
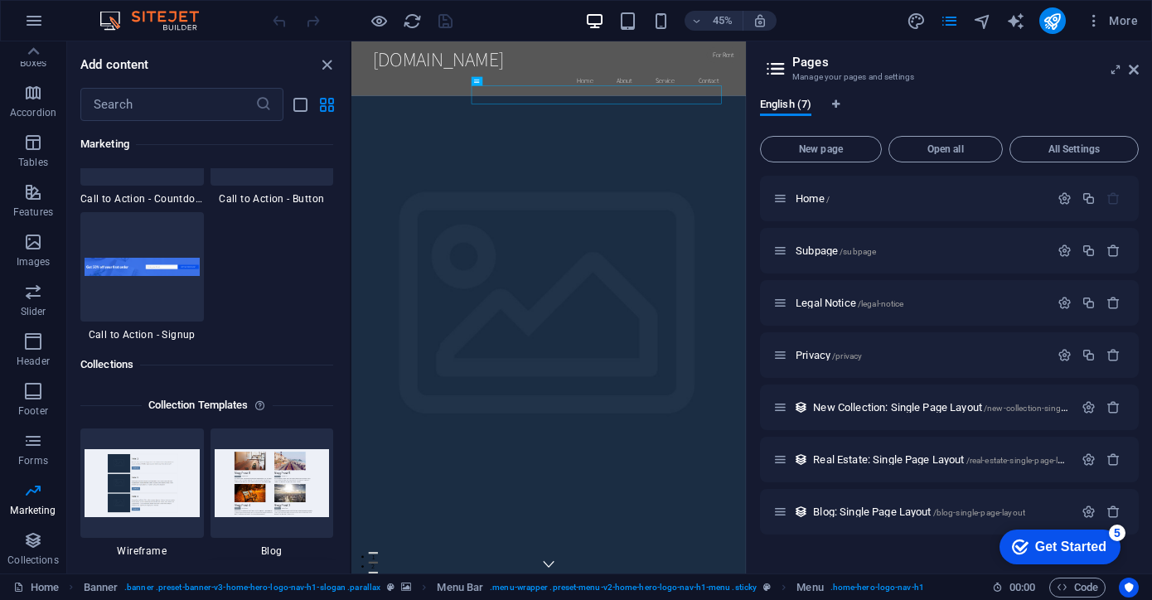
scroll to position [14724, 0]
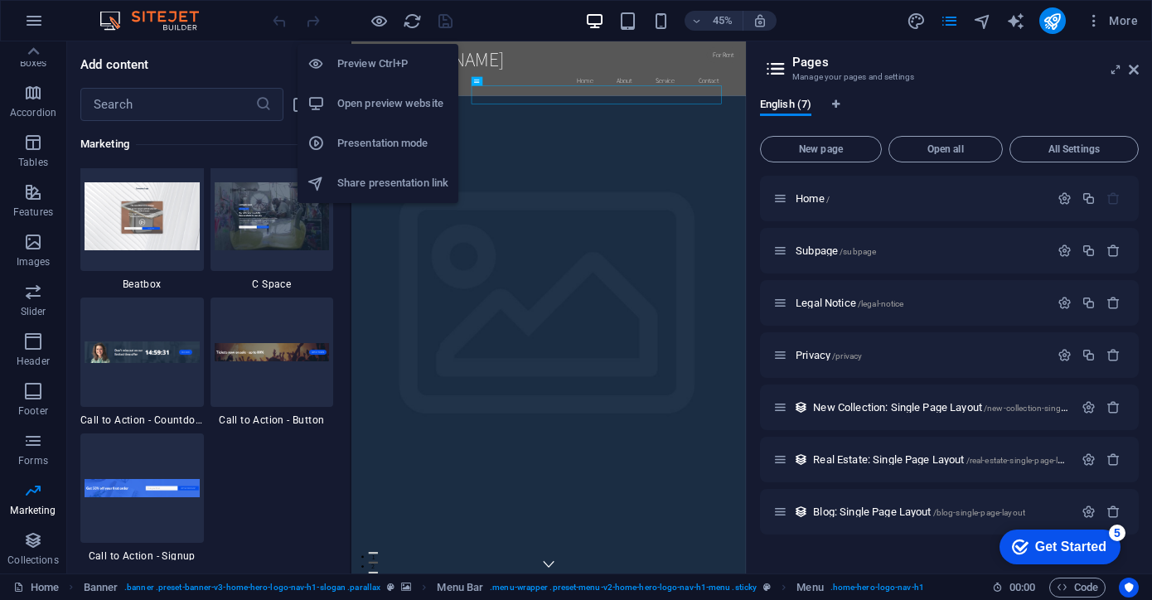
click at [374, 140] on h6 "Presentation mode" at bounding box center [392, 143] width 111 height 20
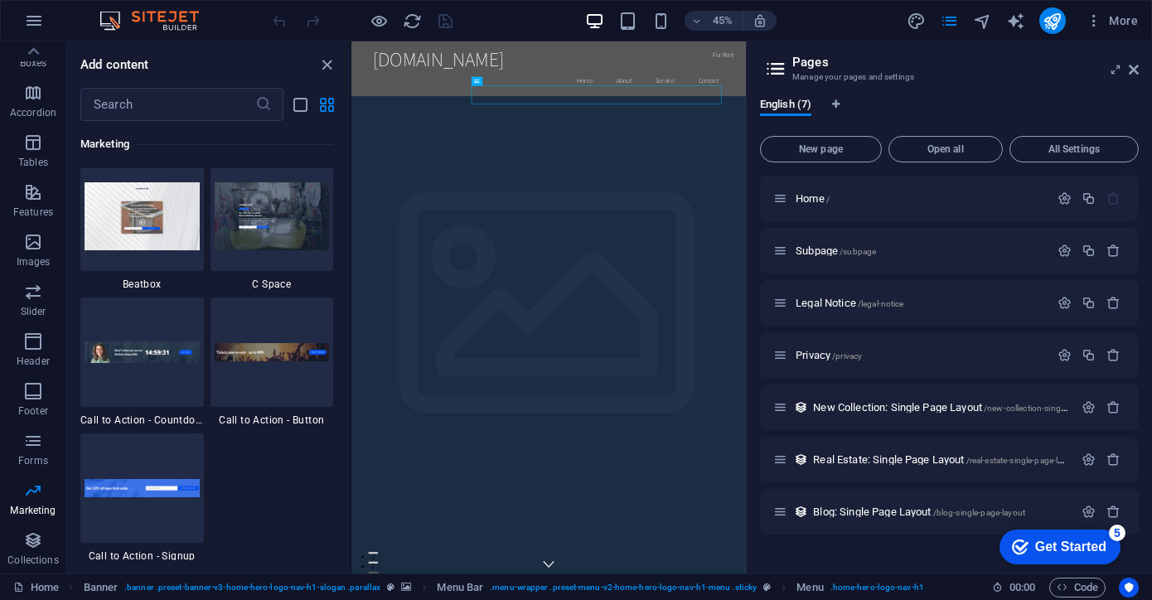
click at [445, 22] on div at bounding box center [362, 20] width 186 height 27
click at [413, 24] on icon "reload" at bounding box center [412, 21] width 19 height 19
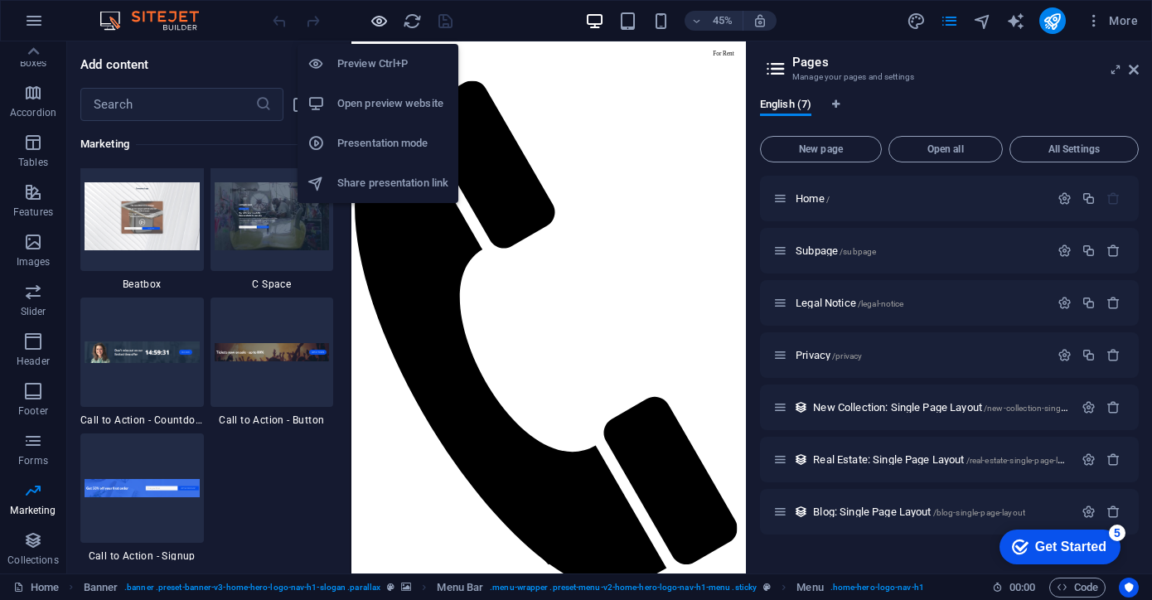
scroll to position [0, 0]
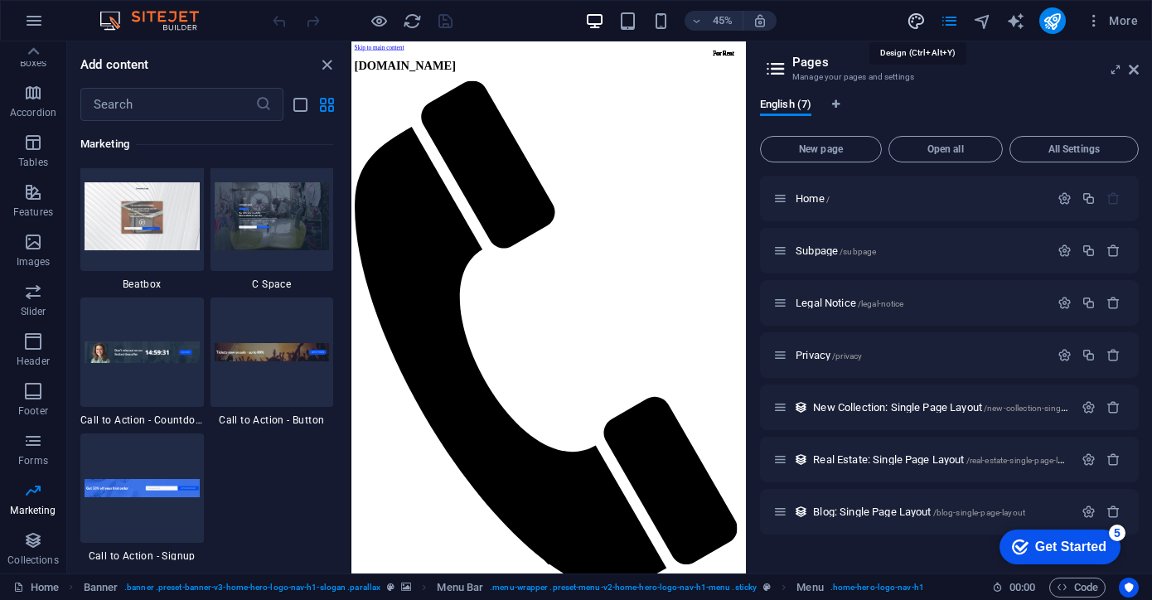
click at [917, 18] on icon "design" at bounding box center [915, 21] width 19 height 19
select select "rem"
select select "200"
select select "px"
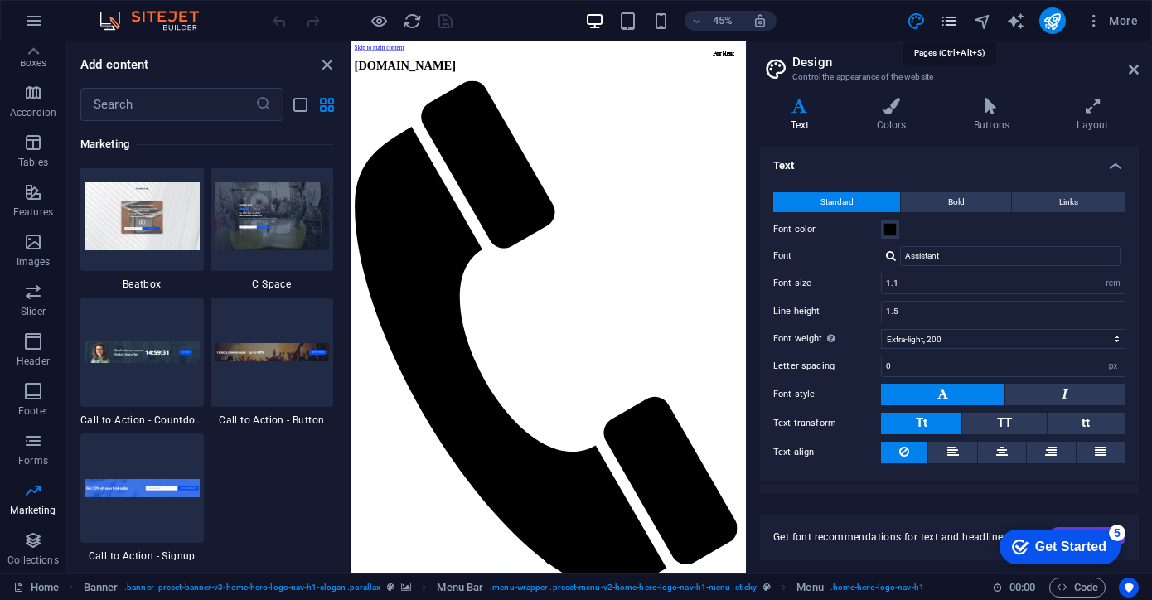
click at [952, 17] on icon "pages" at bounding box center [948, 21] width 19 height 19
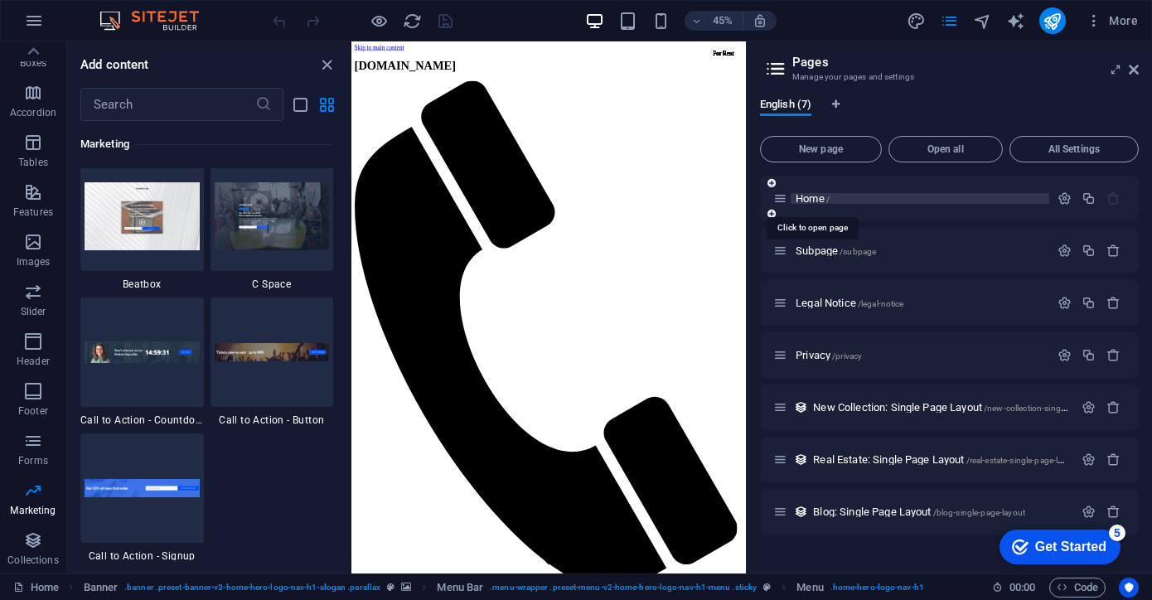
click at [820, 195] on span "Home /" at bounding box center [812, 198] width 34 height 12
click at [1046, 18] on icon "publish" at bounding box center [1051, 21] width 19 height 19
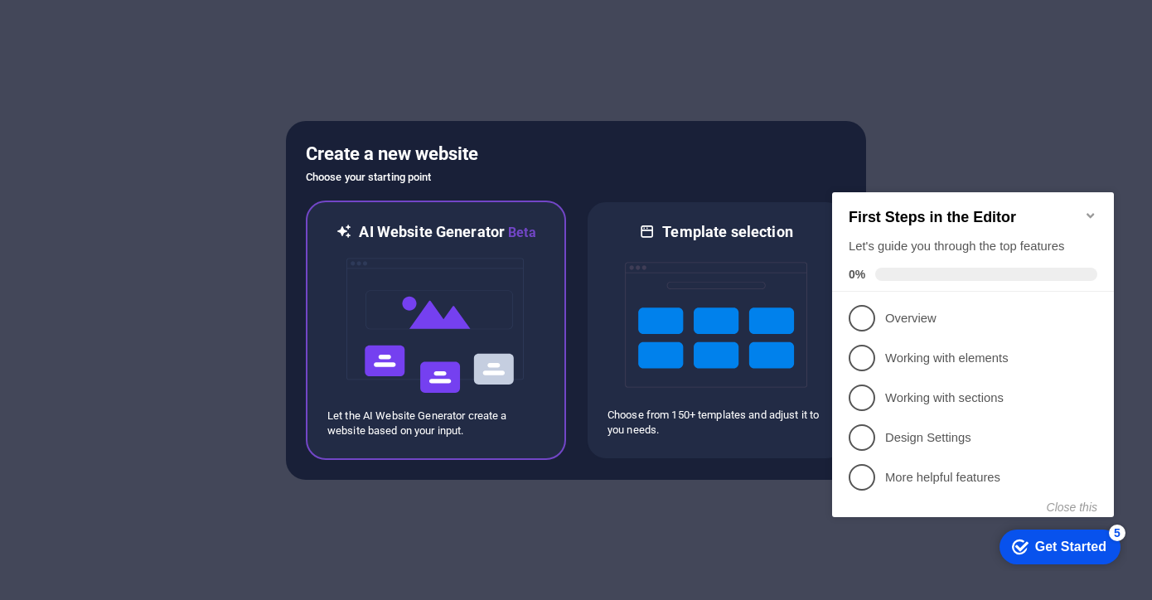
click at [423, 316] on img at bounding box center [436, 326] width 182 height 166
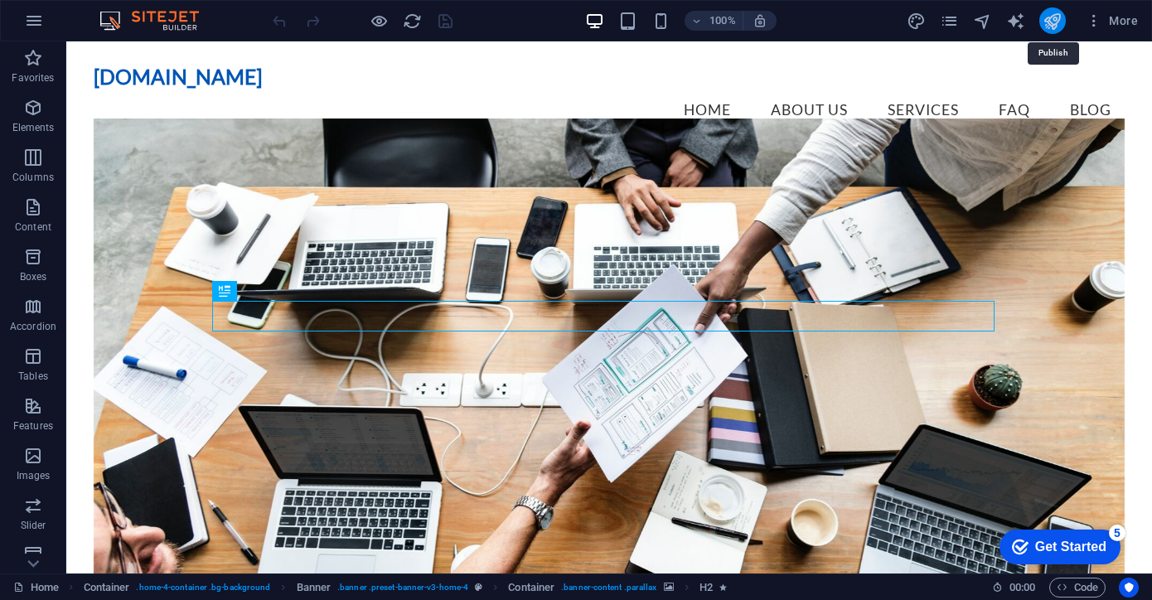
click at [1054, 20] on icon "publish" at bounding box center [1051, 21] width 19 height 19
